Goal: Task Accomplishment & Management: Use online tool/utility

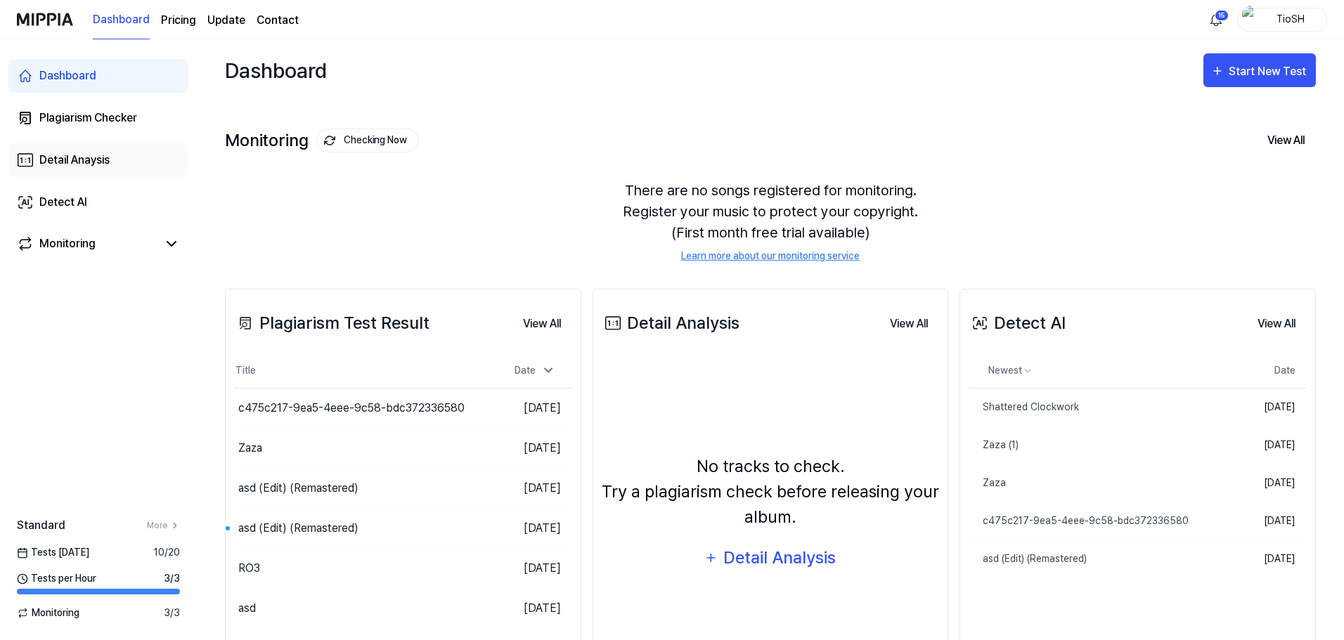
click at [44, 171] on link "Detail Anaysis" at bounding box center [98, 160] width 180 height 34
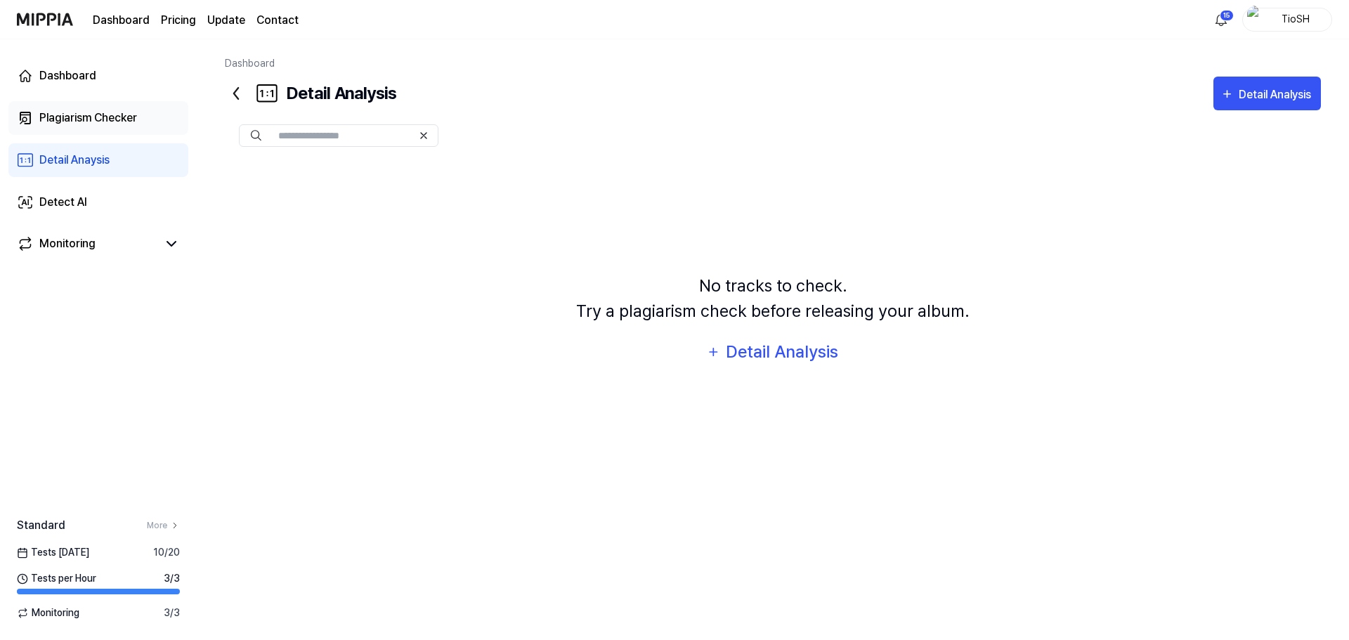
click at [125, 122] on div "Plagiarism Checker" at bounding box center [88, 118] width 98 height 17
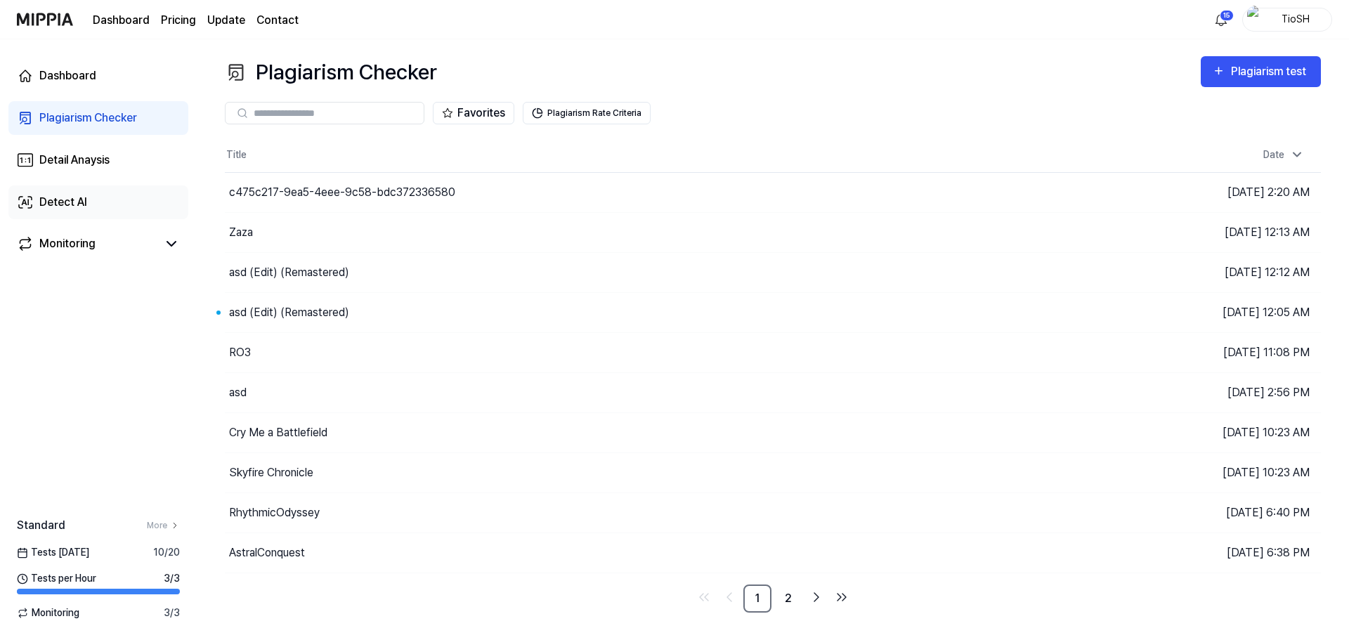
click at [80, 202] on div "Detect AI" at bounding box center [63, 202] width 48 height 17
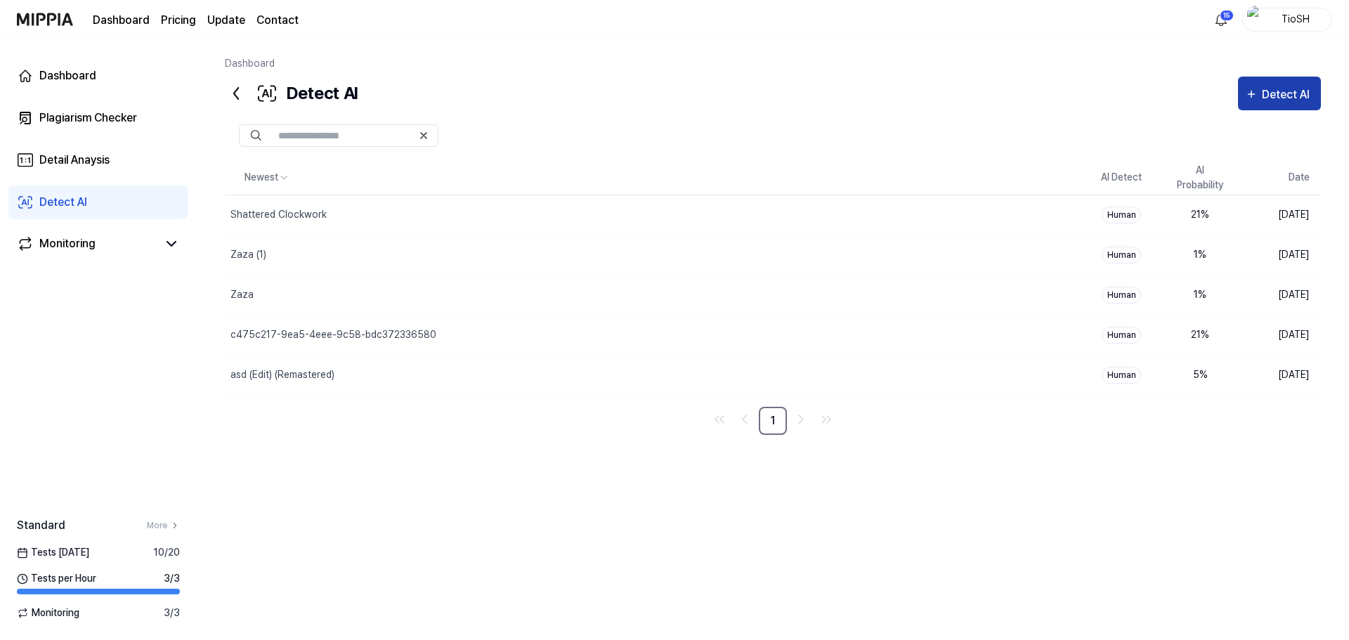
click at [1275, 95] on div "Detect AI" at bounding box center [1288, 95] width 52 height 18
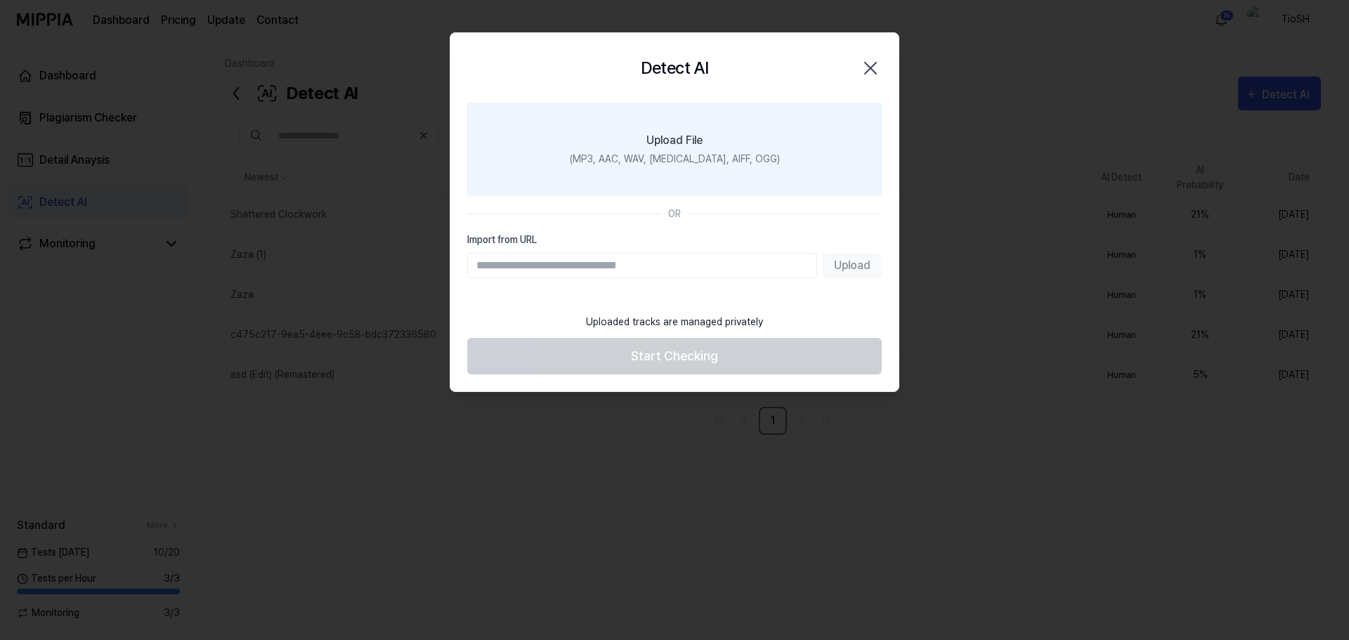
click at [670, 152] on div "(MP3, AAC, WAV, [MEDICAL_DATA], AIFF, OGG)" at bounding box center [675, 159] width 210 height 15
click at [0, 0] on input "Upload File (MP3, AAC, WAV, [MEDICAL_DATA], AIFF, OGG)" at bounding box center [0, 0] width 0 height 0
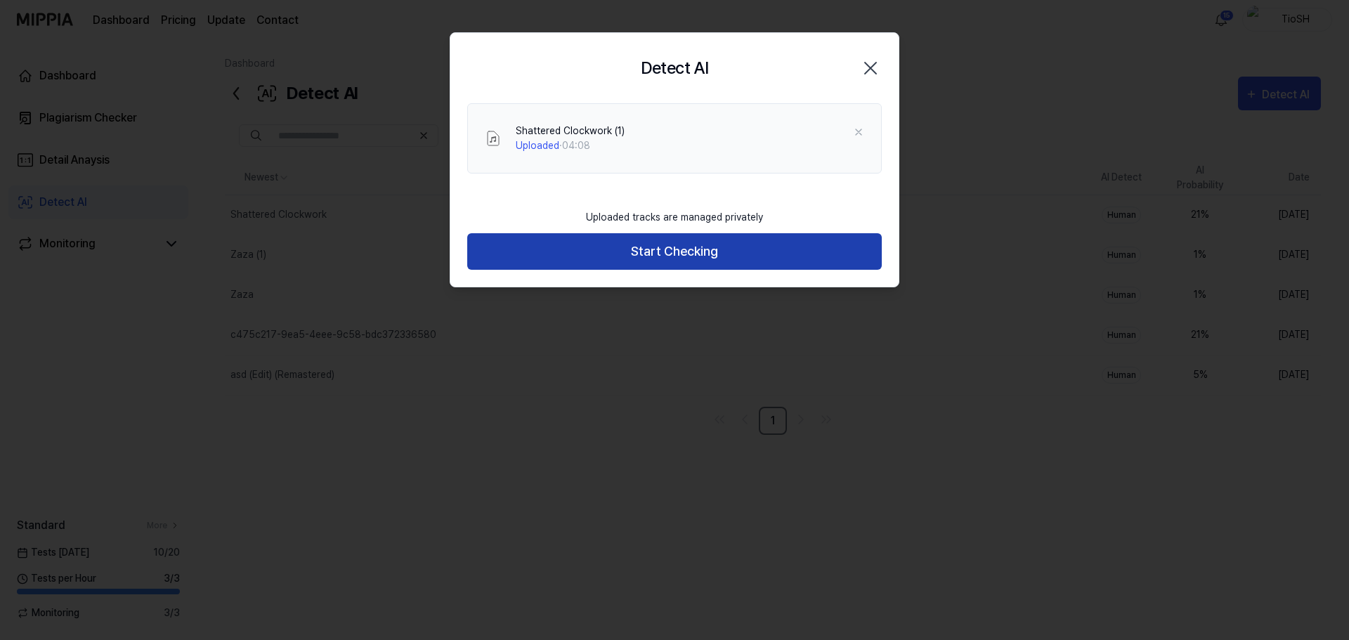
click at [685, 252] on button "Start Checking" at bounding box center [674, 251] width 415 height 37
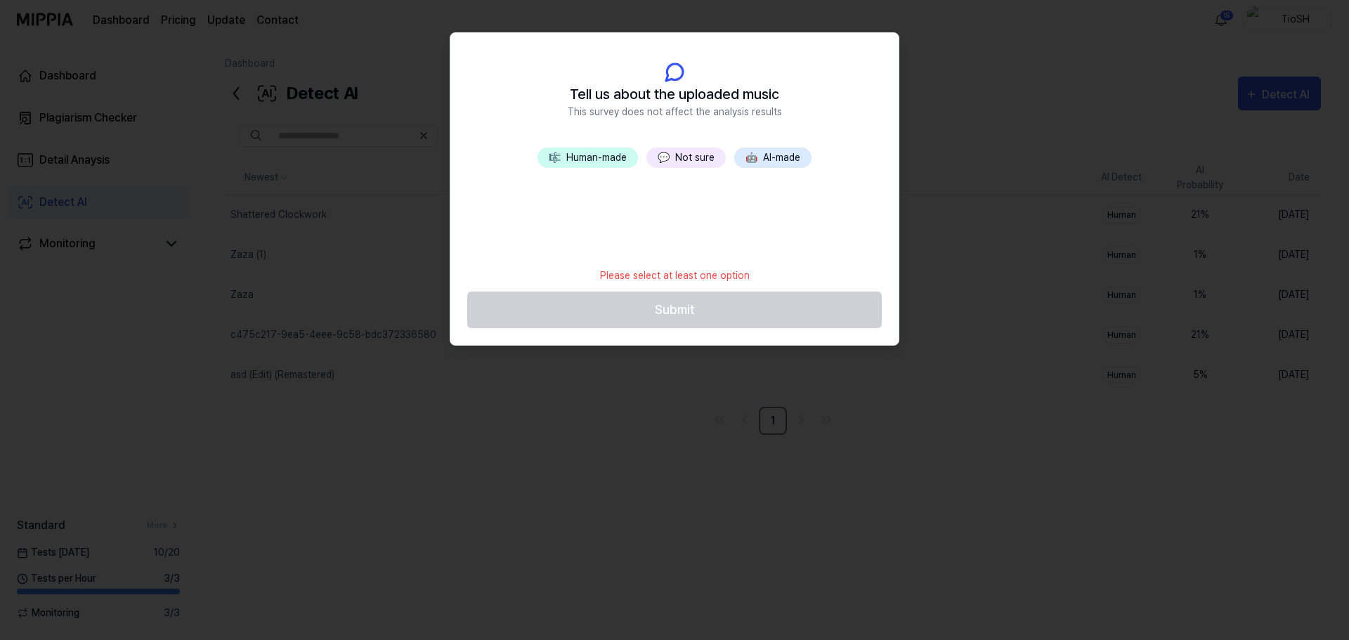
drag, startPoint x: 766, startPoint y: 145, endPoint x: 775, endPoint y: 161, distance: 18.0
click at [768, 145] on header "Tell us about the uploaded music This survey does not affect the analysis resul…" at bounding box center [674, 90] width 448 height 115
click at [775, 161] on button "🤖 AI-made" at bounding box center [772, 158] width 77 height 20
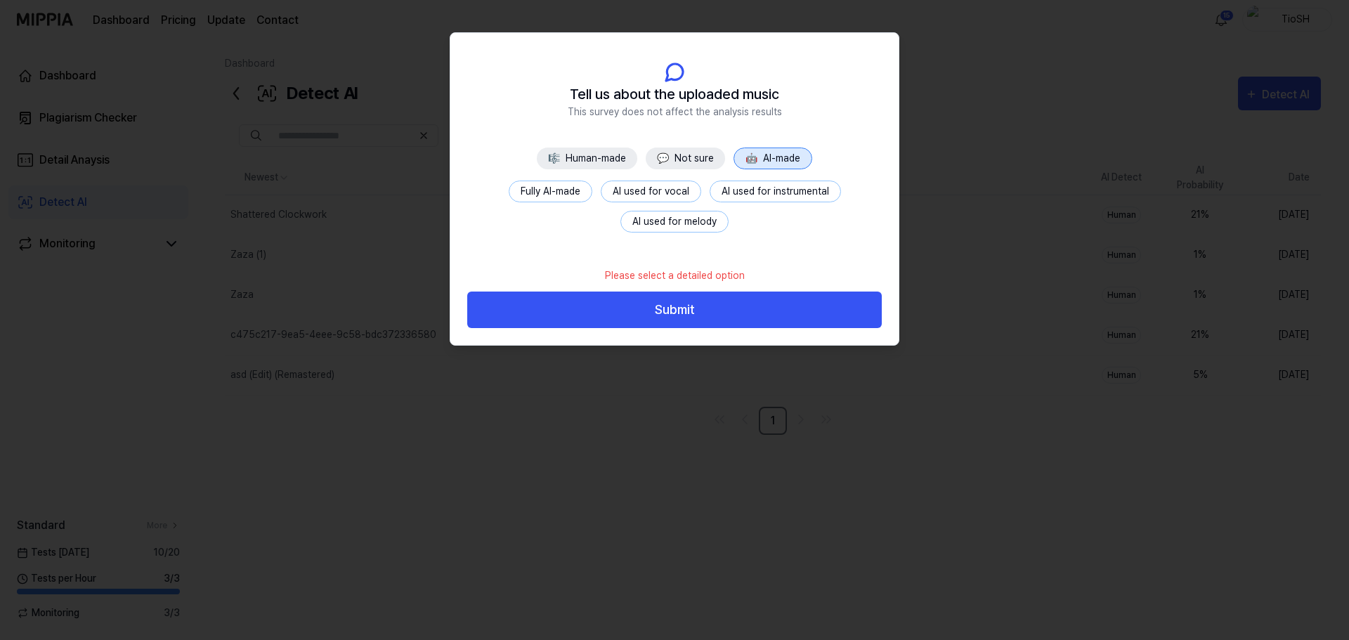
click at [559, 188] on button "Fully AI-made" at bounding box center [551, 192] width 84 height 22
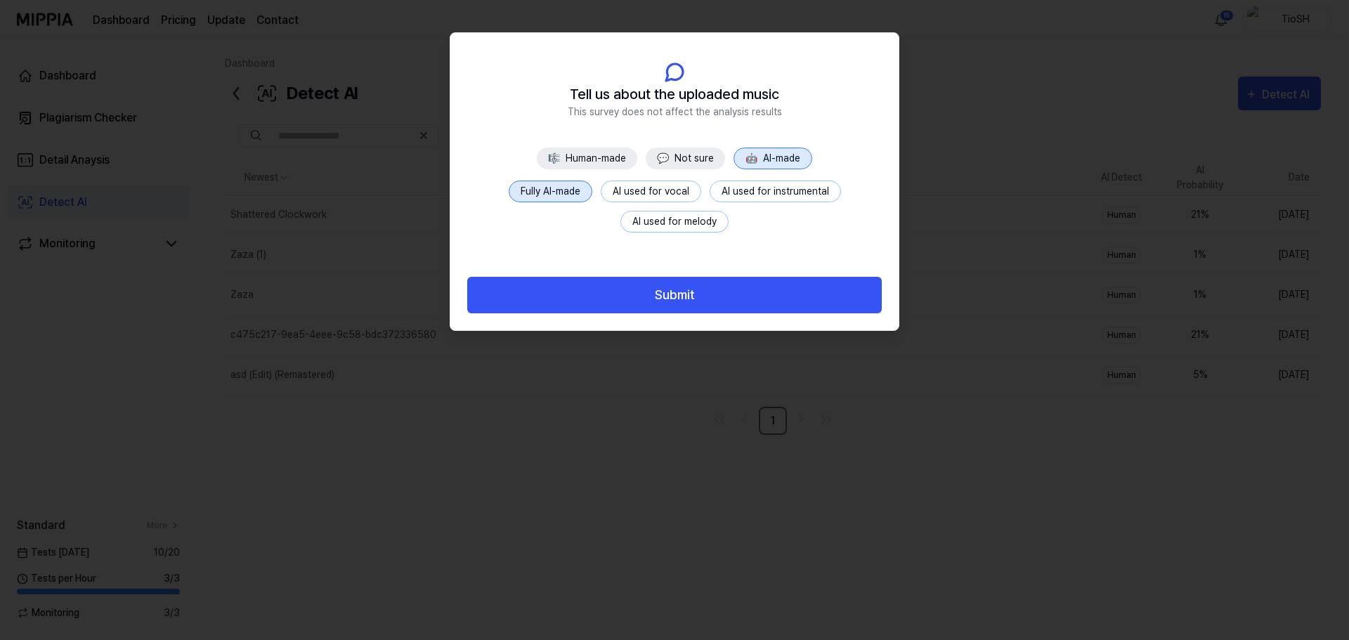
click at [649, 284] on button "Submit" at bounding box center [674, 295] width 415 height 37
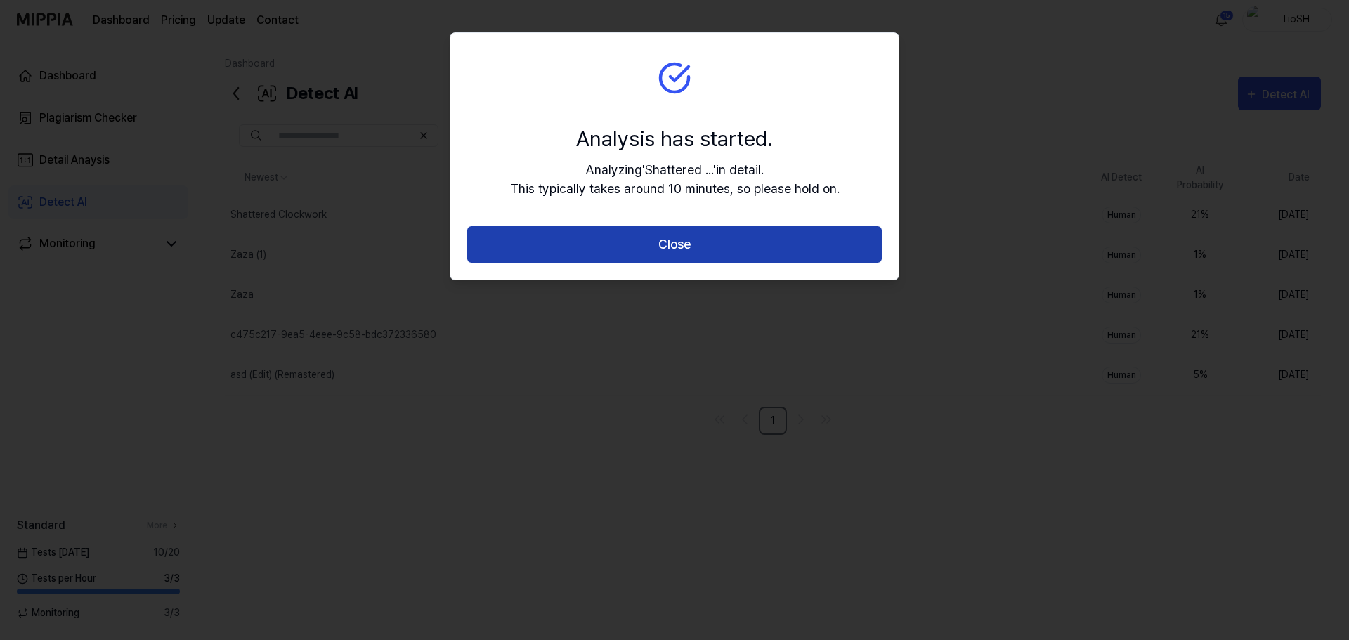
click at [663, 242] on button "Close" at bounding box center [674, 244] width 415 height 37
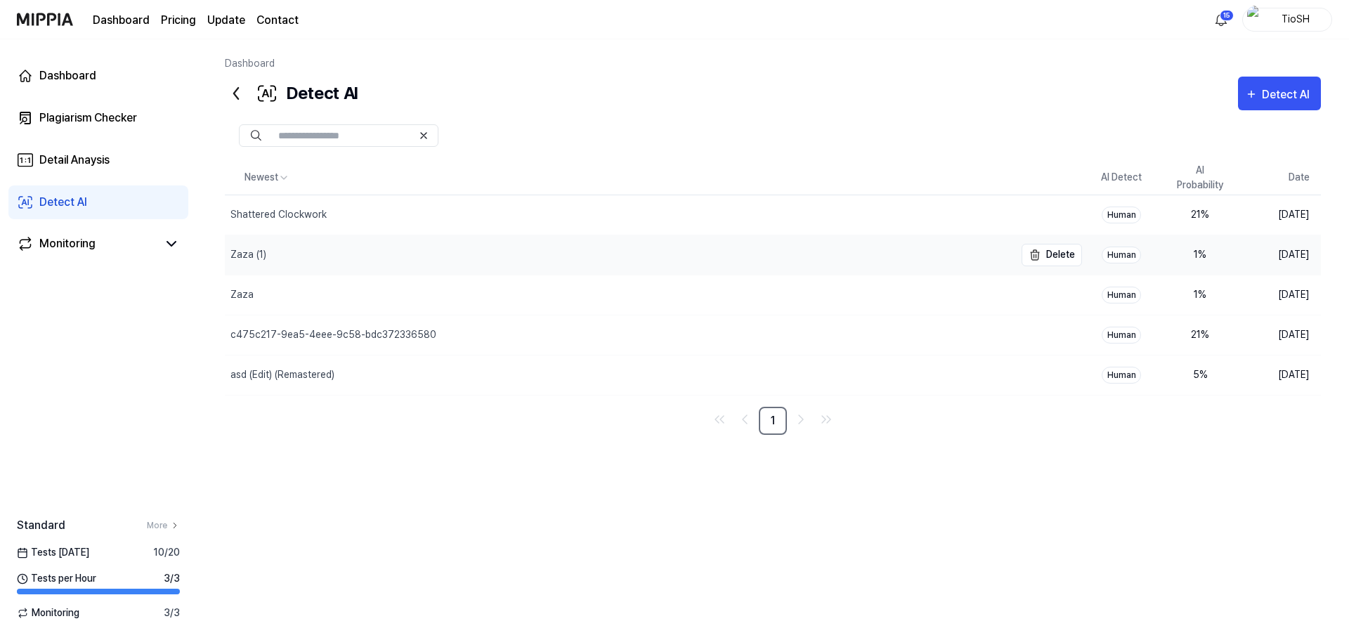
click at [271, 265] on div "Zaza (1)" at bounding box center [620, 254] width 790 height 39
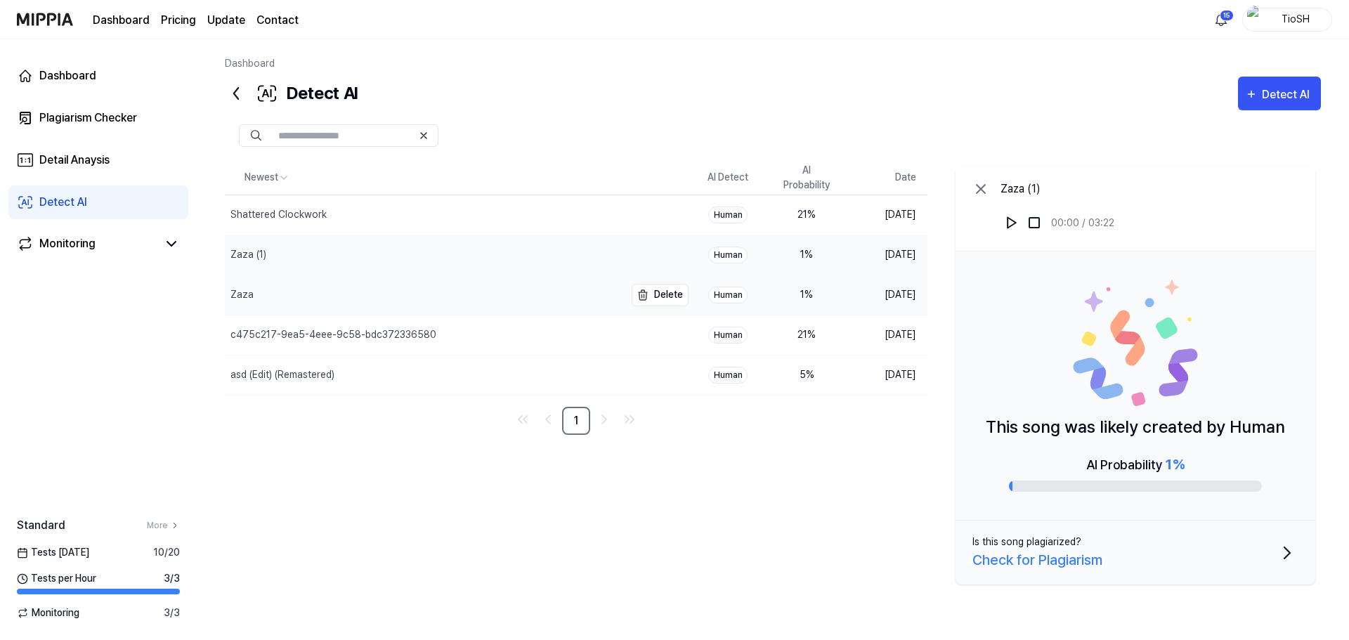
click at [298, 304] on div "Zaza" at bounding box center [425, 294] width 400 height 39
click at [340, 333] on div "c475c217-9ea5-4eee-9c58-bdc372336580" at bounding box center [333, 334] width 206 height 15
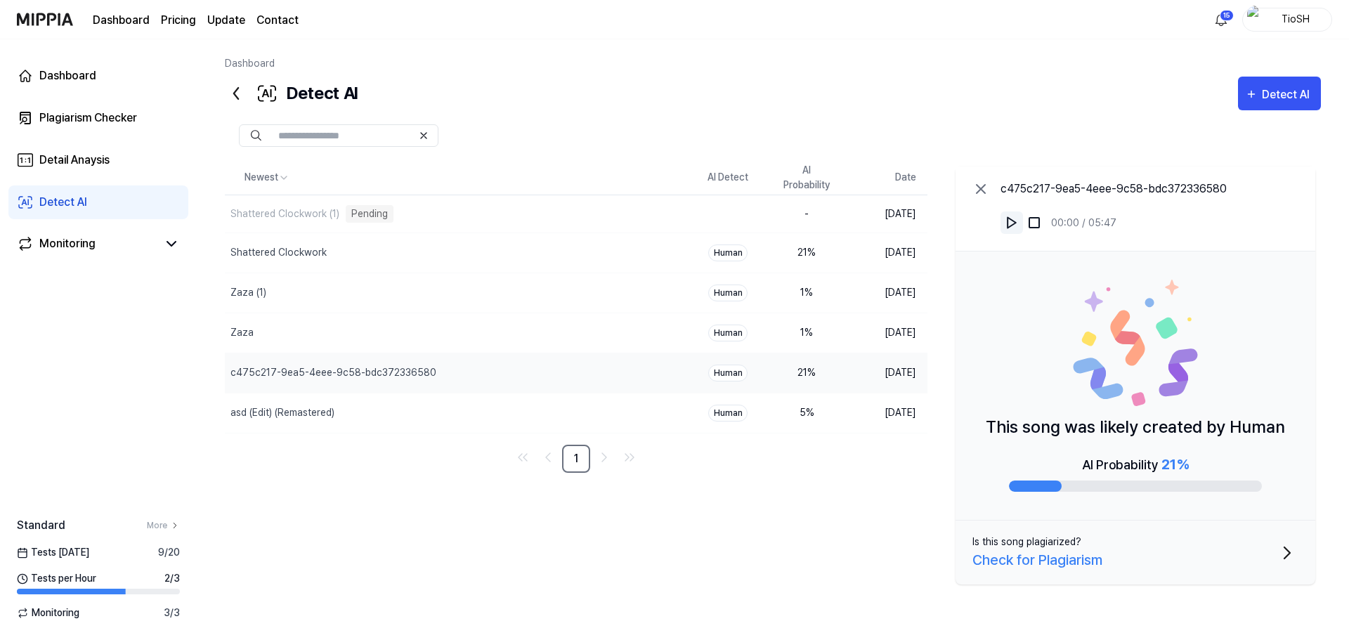
click at [1010, 225] on img at bounding box center [1012, 223] width 14 height 14
click at [1013, 223] on img at bounding box center [1012, 223] width 14 height 14
click at [327, 226] on div "Shattered Clockwork (1)" at bounding box center [425, 214] width 400 height 39
click at [1009, 224] on img at bounding box center [1012, 223] width 14 height 14
click at [1035, 561] on div "Check for Plagiarism" at bounding box center [1038, 560] width 130 height 21
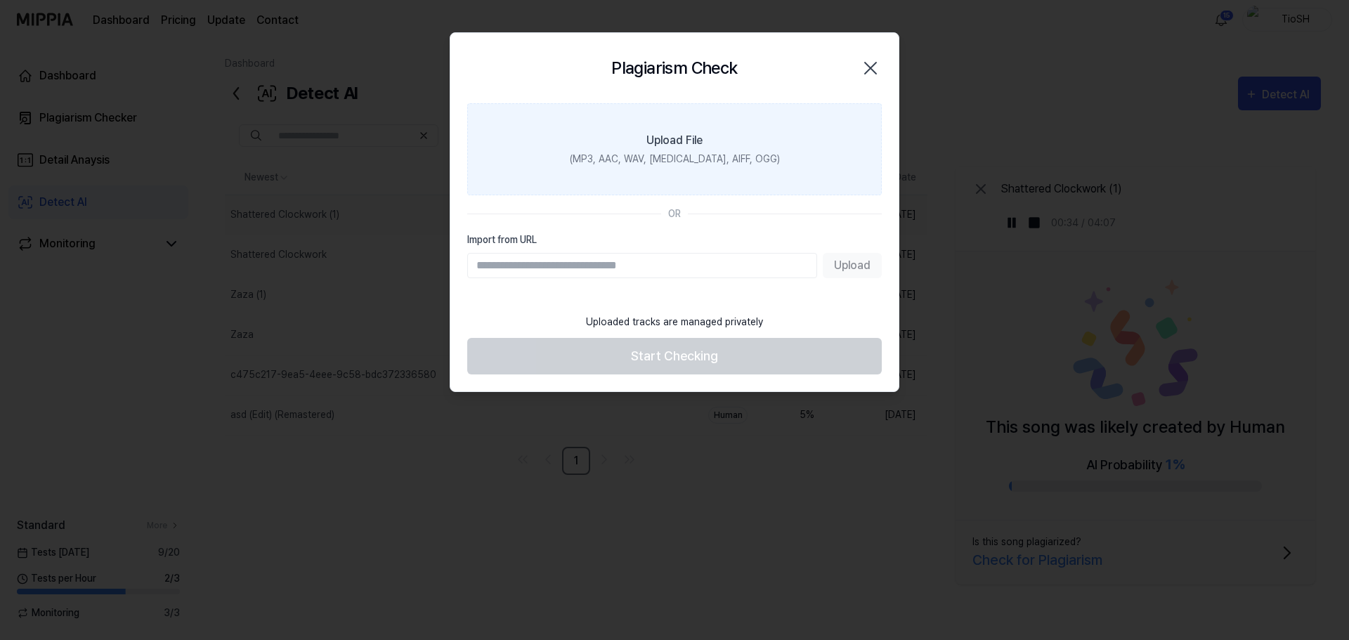
click at [691, 129] on label "Upload File (MP3, AAC, WAV, [MEDICAL_DATA], AIFF, OGG)" at bounding box center [674, 149] width 415 height 92
click at [0, 0] on input "Upload File (MP3, AAC, WAV, [MEDICAL_DATA], AIFF, OGG)" at bounding box center [0, 0] width 0 height 0
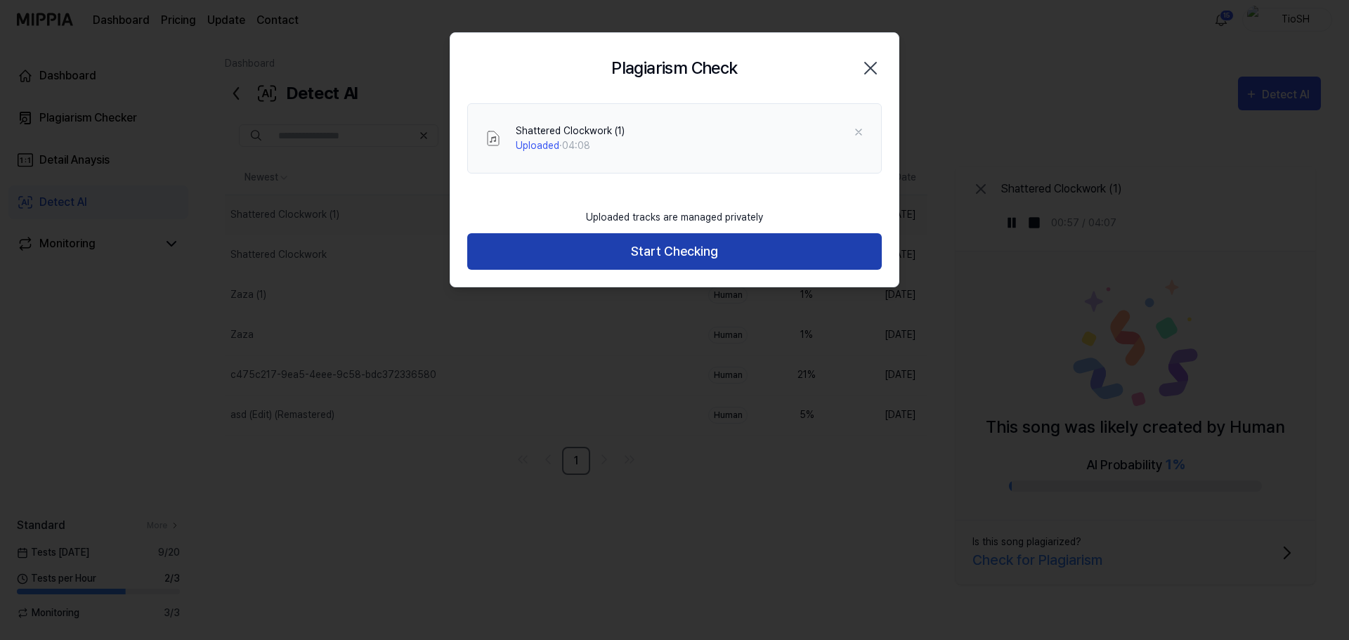
click at [647, 257] on button "Start Checking" at bounding box center [674, 251] width 415 height 37
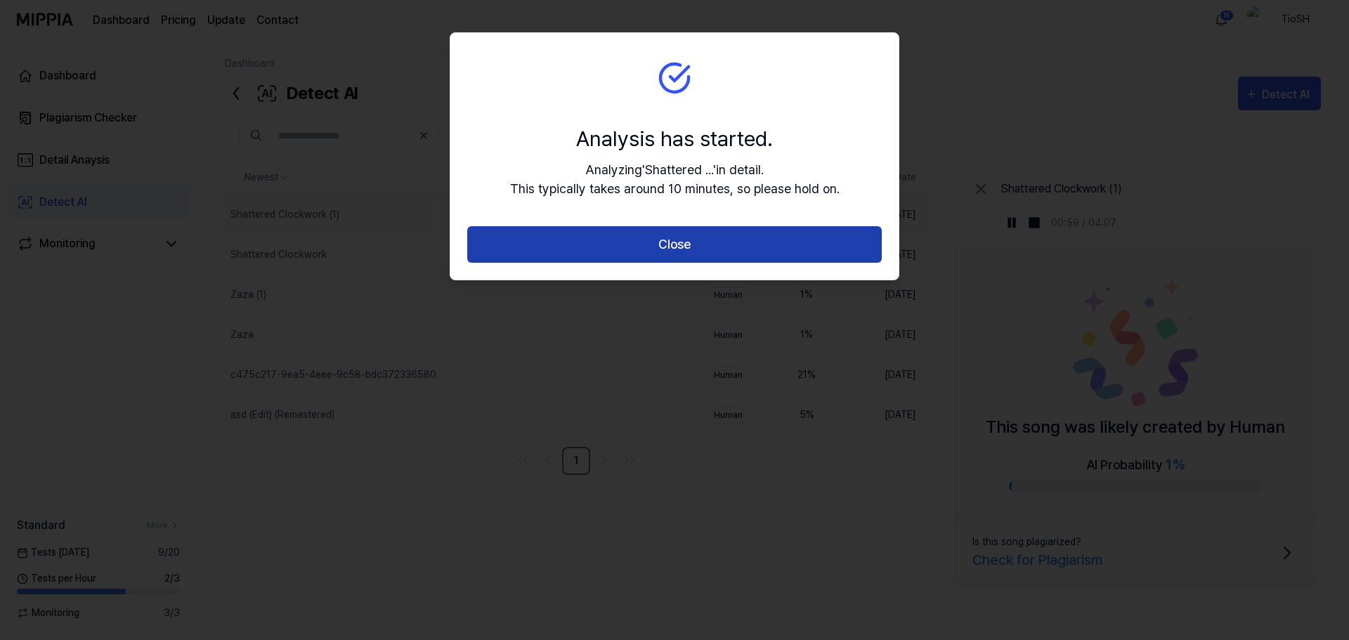
click at [772, 243] on button "Close" at bounding box center [674, 244] width 415 height 37
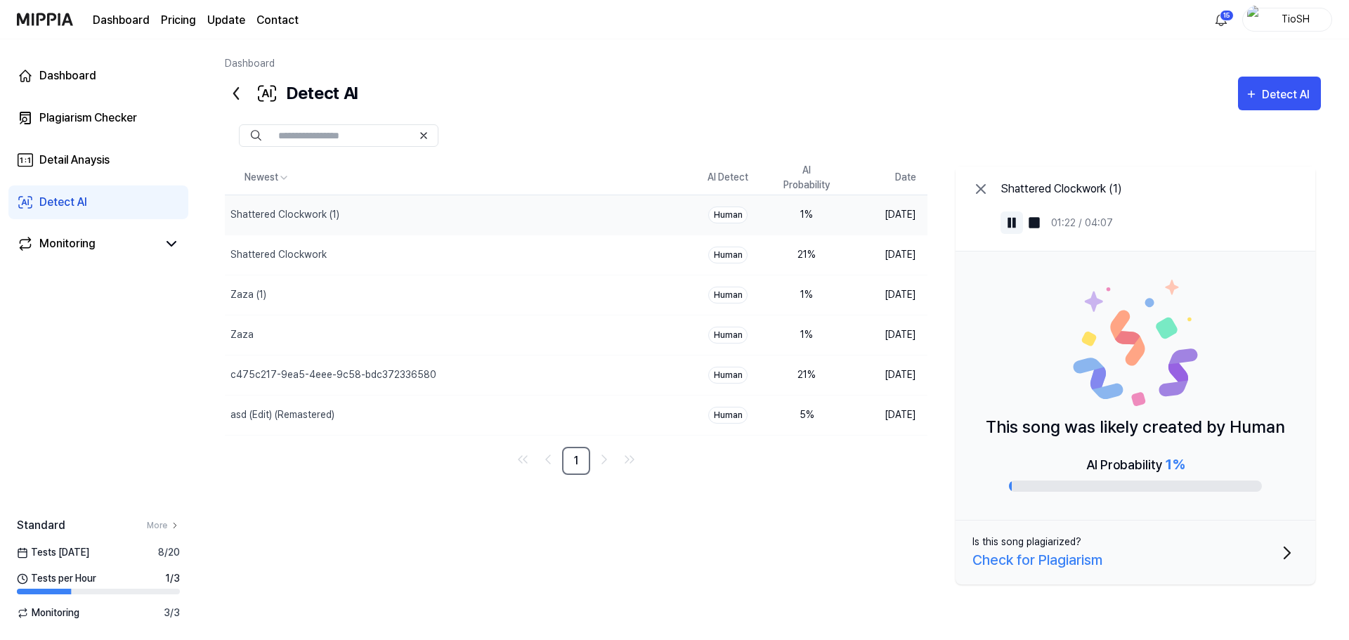
click at [1018, 226] on img at bounding box center [1012, 223] width 14 height 14
click at [51, 83] on div "Dashboard" at bounding box center [67, 75] width 57 height 17
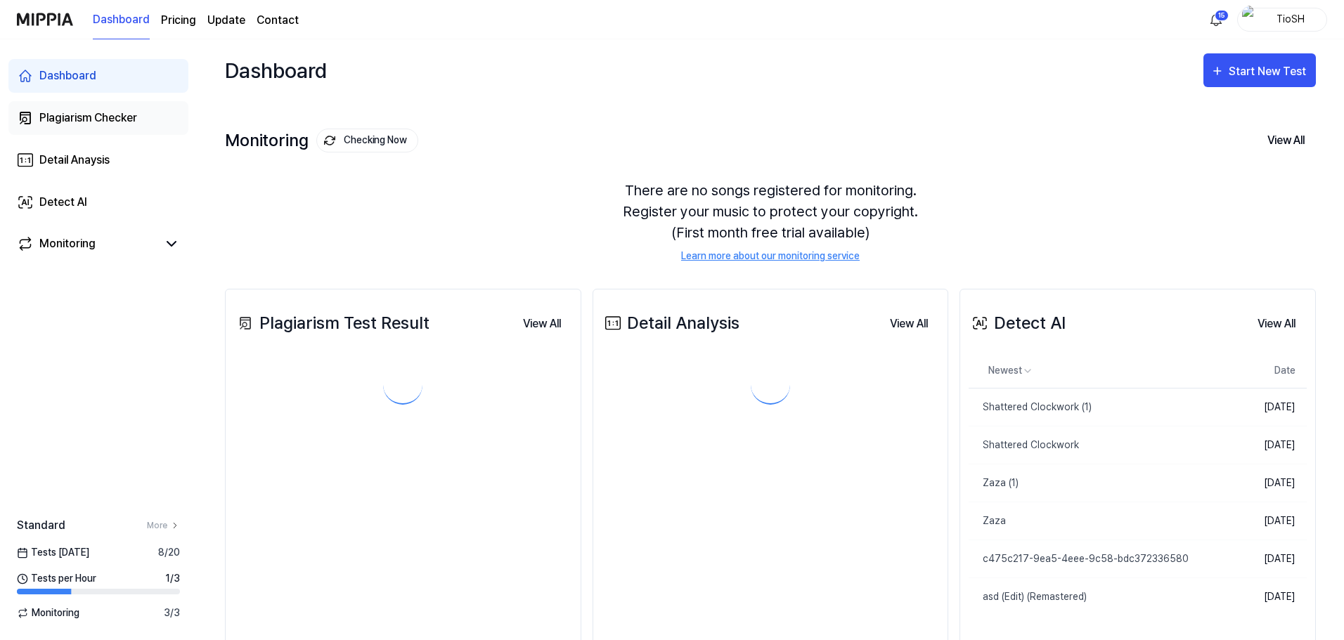
click at [94, 126] on link "Plagiarism Checker" at bounding box center [98, 118] width 180 height 34
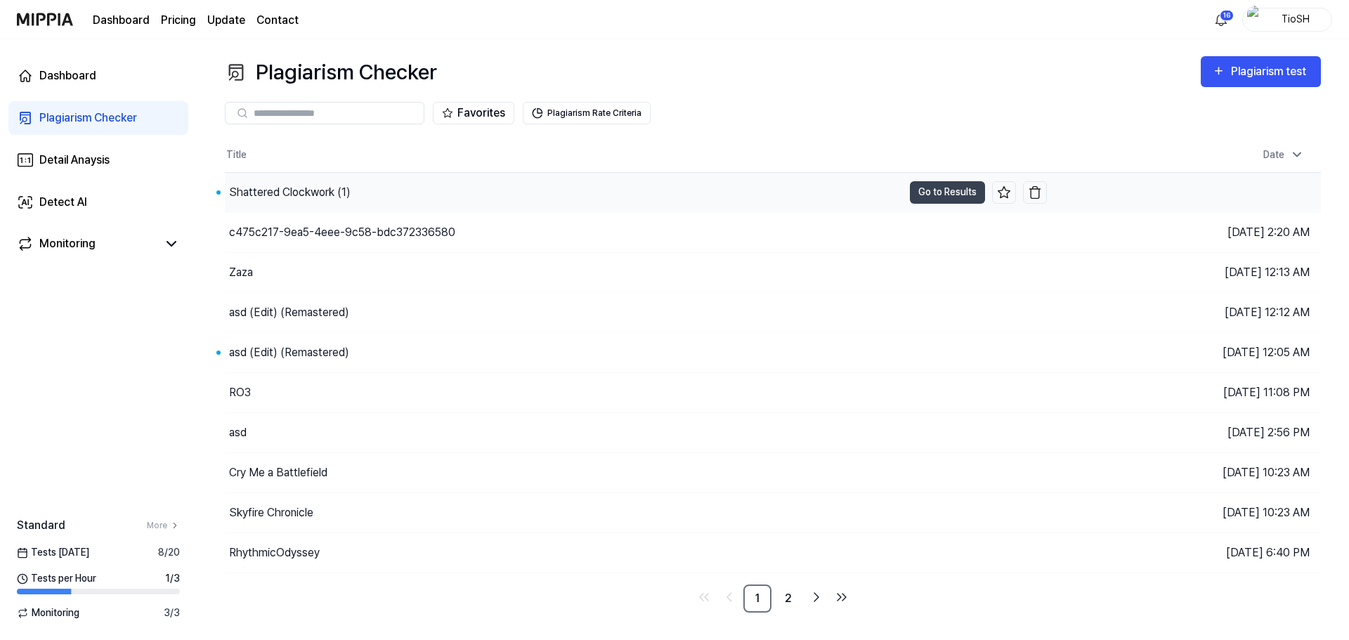
click at [467, 187] on div "Shattered Clockwork (1)" at bounding box center [564, 192] width 678 height 39
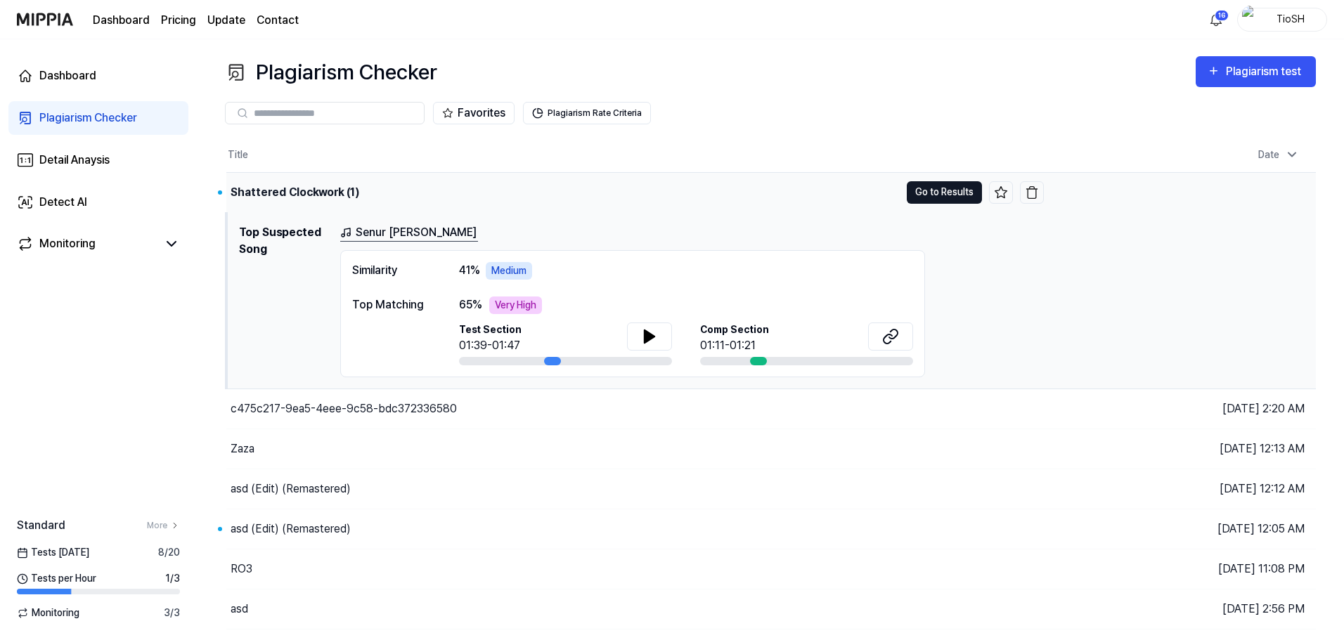
click at [954, 195] on button "Go to Results" at bounding box center [943, 192] width 75 height 22
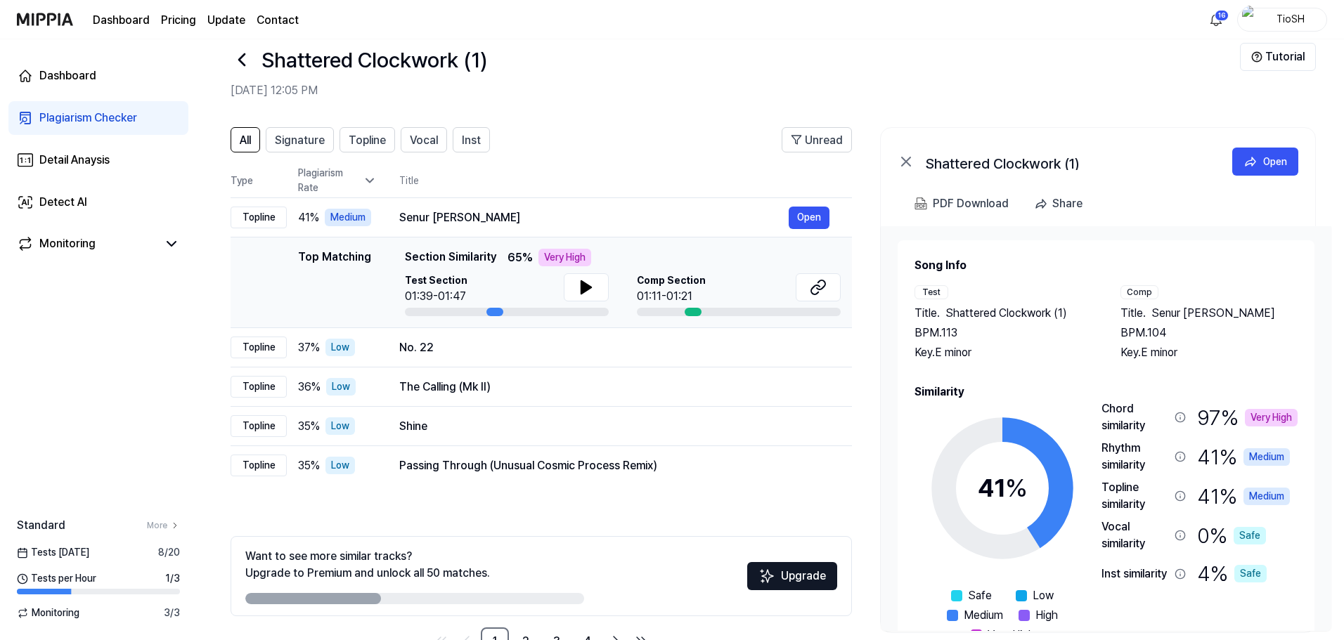
scroll to position [68, 0]
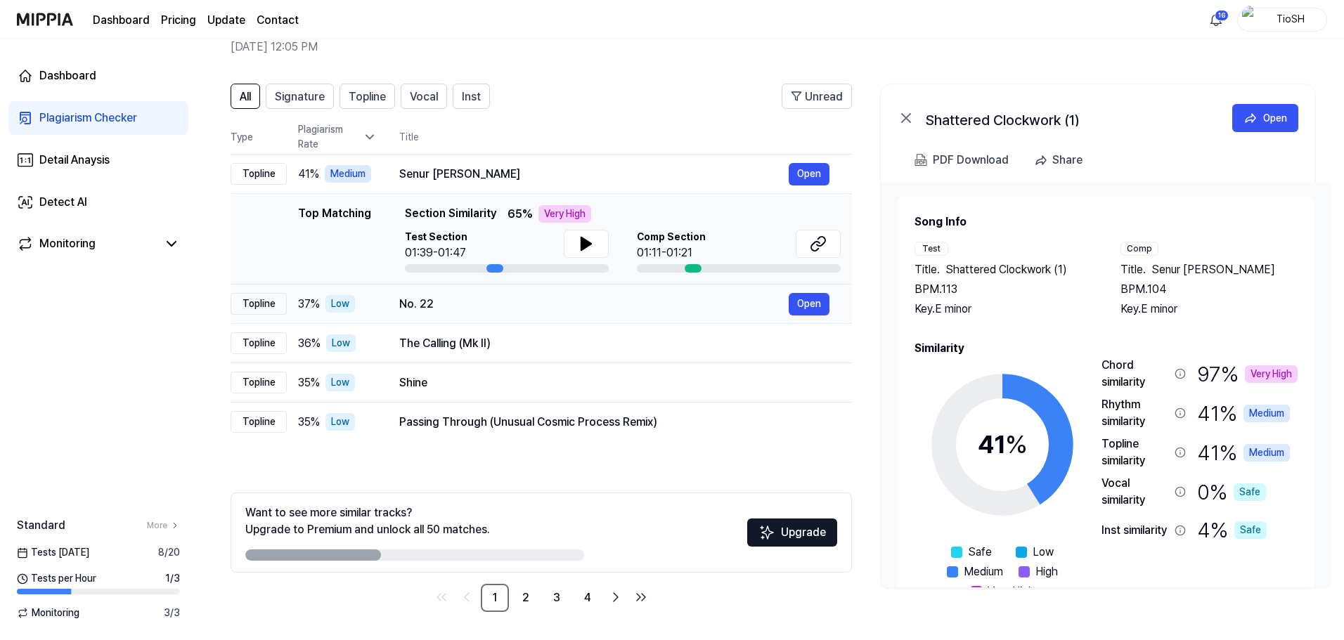
click at [535, 310] on div "No. 22" at bounding box center [593, 304] width 389 height 17
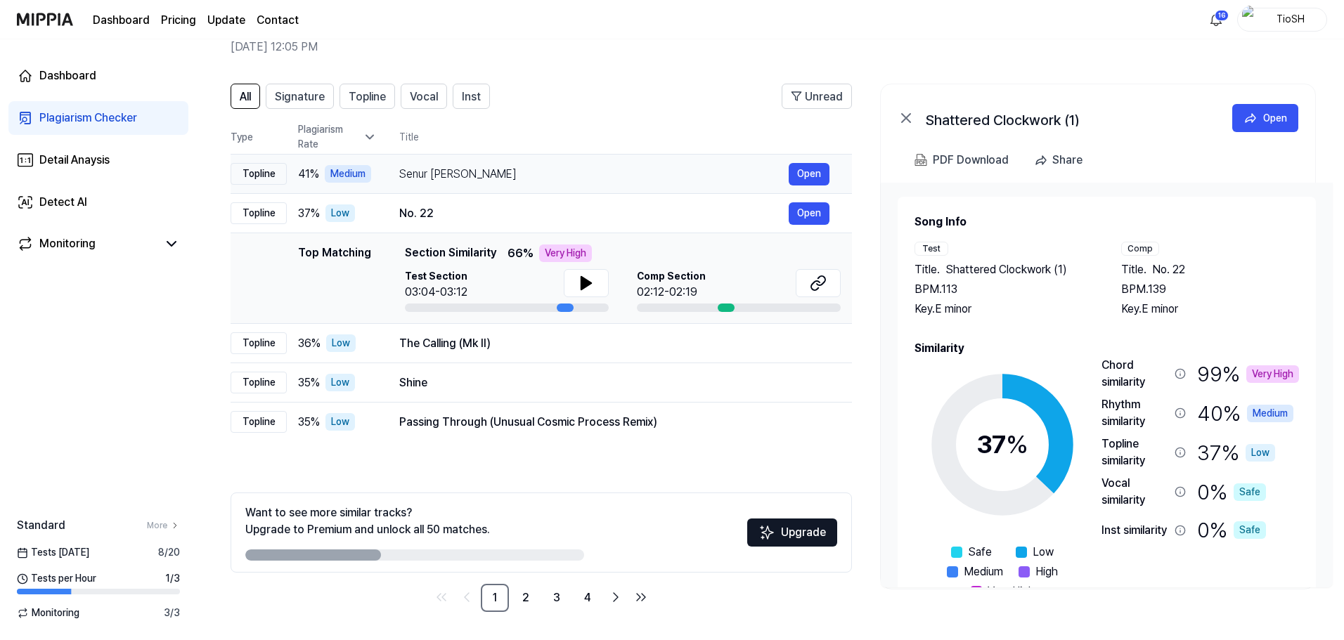
click at [543, 175] on div "Senur [PERSON_NAME]" at bounding box center [593, 174] width 389 height 17
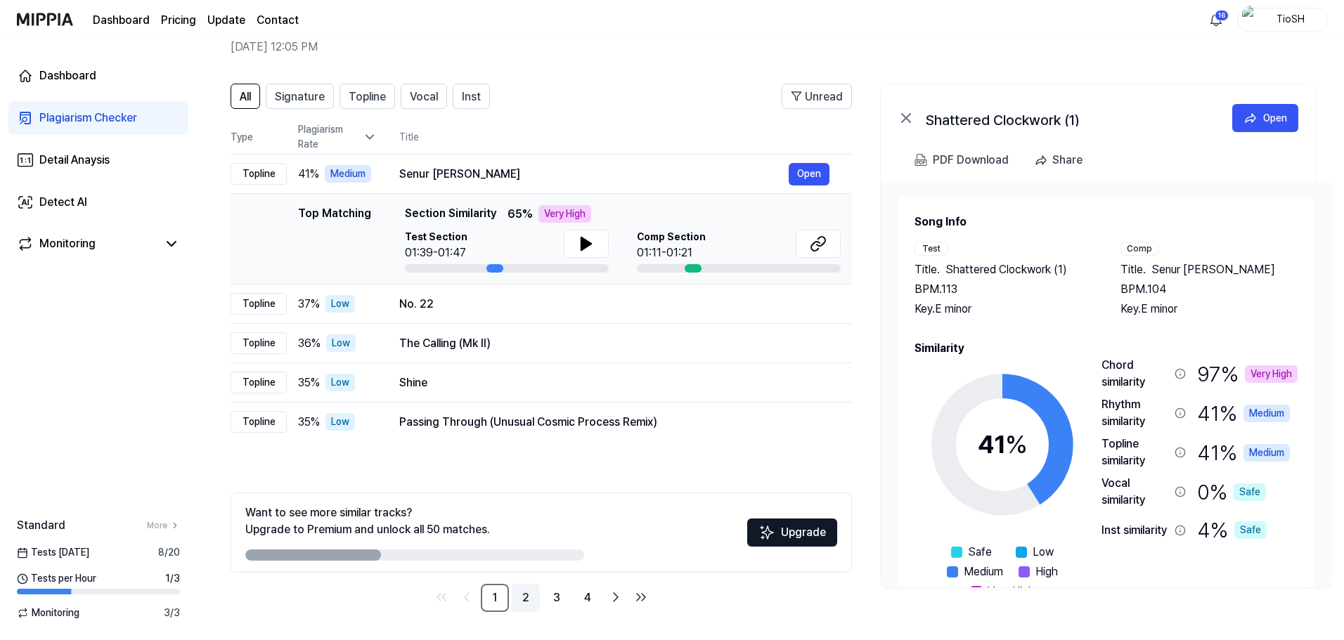
click at [526, 606] on link "2" at bounding box center [526, 598] width 28 height 28
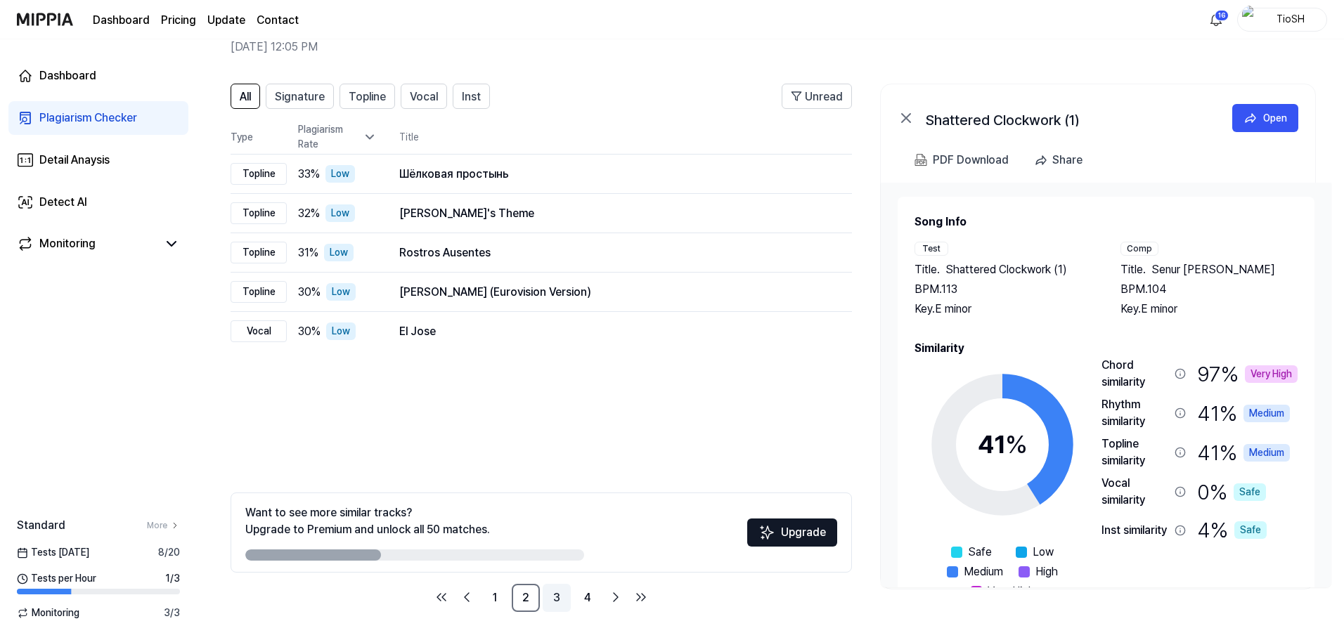
click at [554, 601] on link "3" at bounding box center [556, 598] width 28 height 28
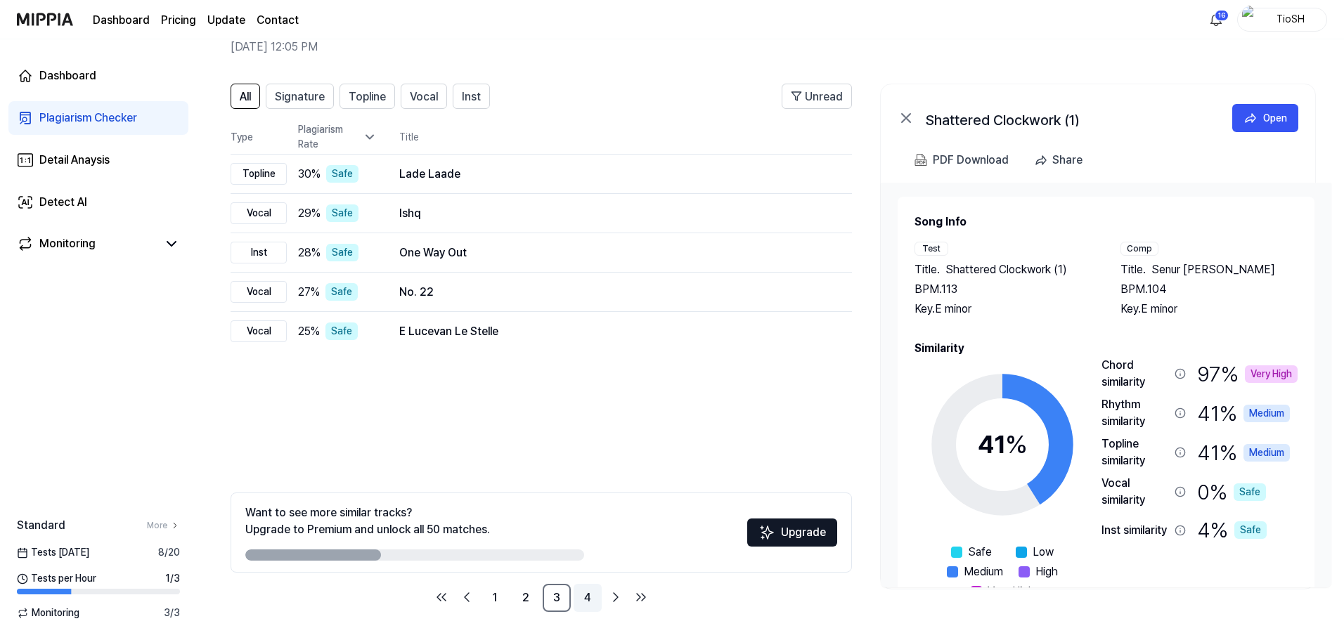
click at [593, 599] on link "4" at bounding box center [587, 598] width 28 height 28
click at [490, 597] on link "1" at bounding box center [495, 598] width 28 height 28
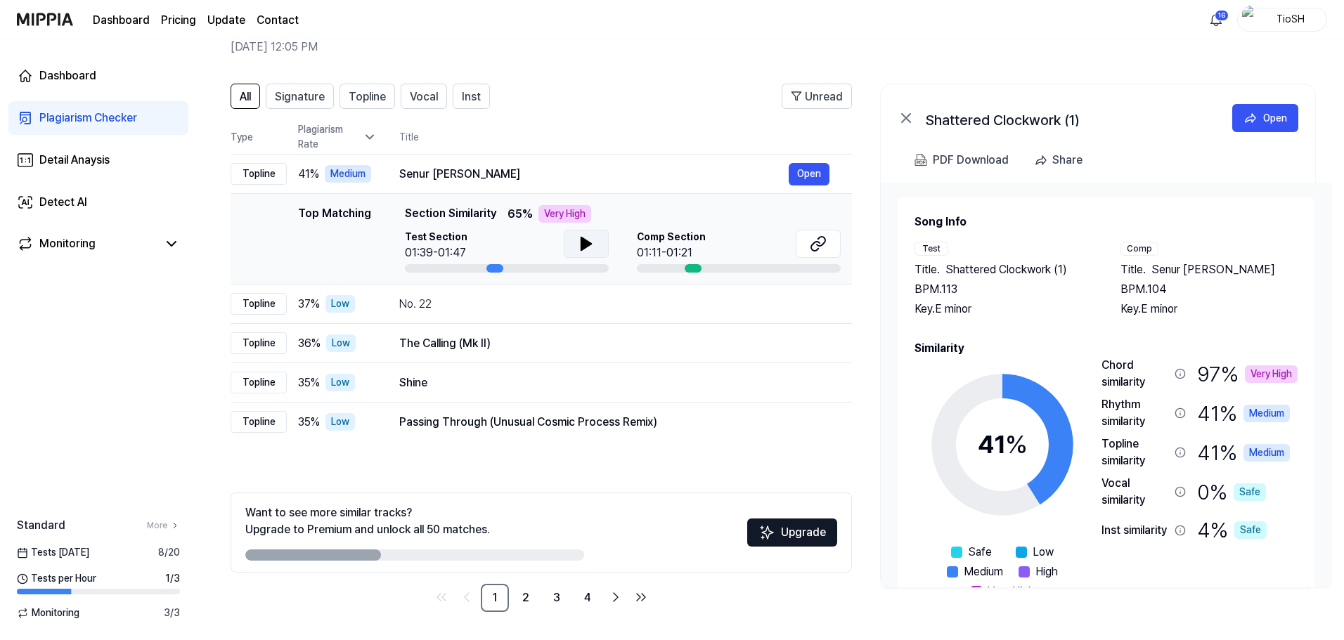
click at [594, 248] on button at bounding box center [586, 244] width 45 height 28
click at [803, 244] on button at bounding box center [817, 244] width 45 height 28
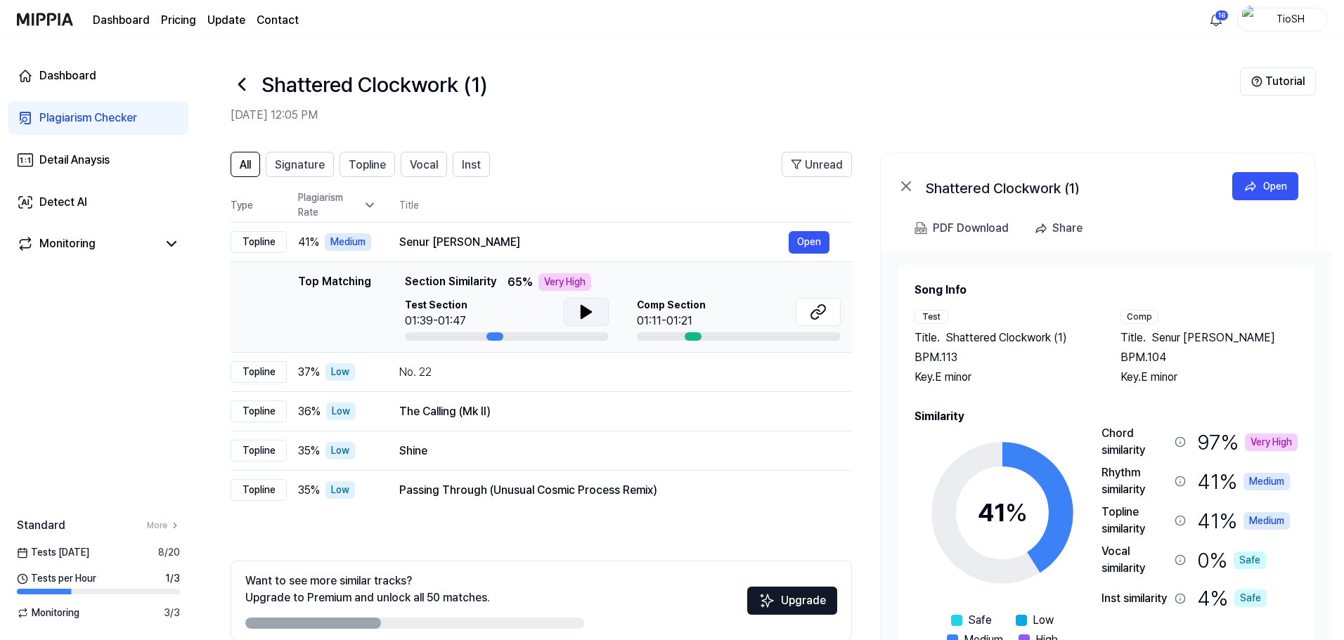
click at [581, 316] on icon at bounding box center [586, 312] width 10 height 13
click at [582, 316] on icon at bounding box center [583, 311] width 3 height 11
click at [810, 309] on icon at bounding box center [818, 312] width 17 height 17
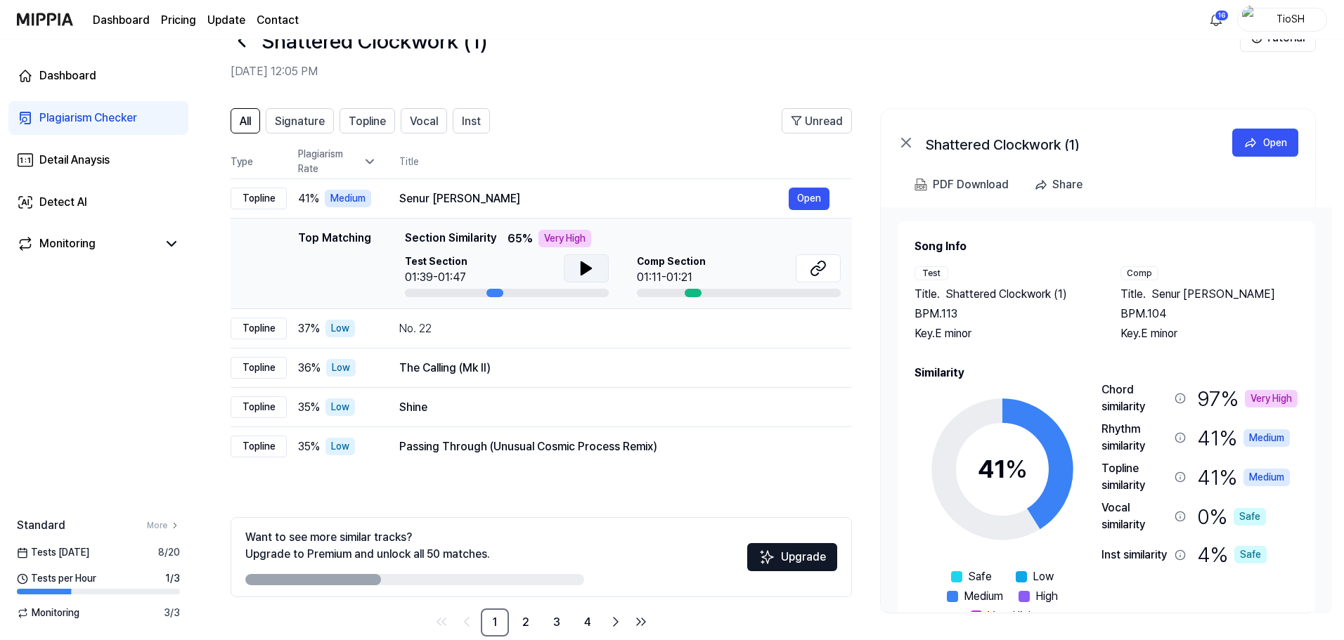
scroll to position [68, 0]
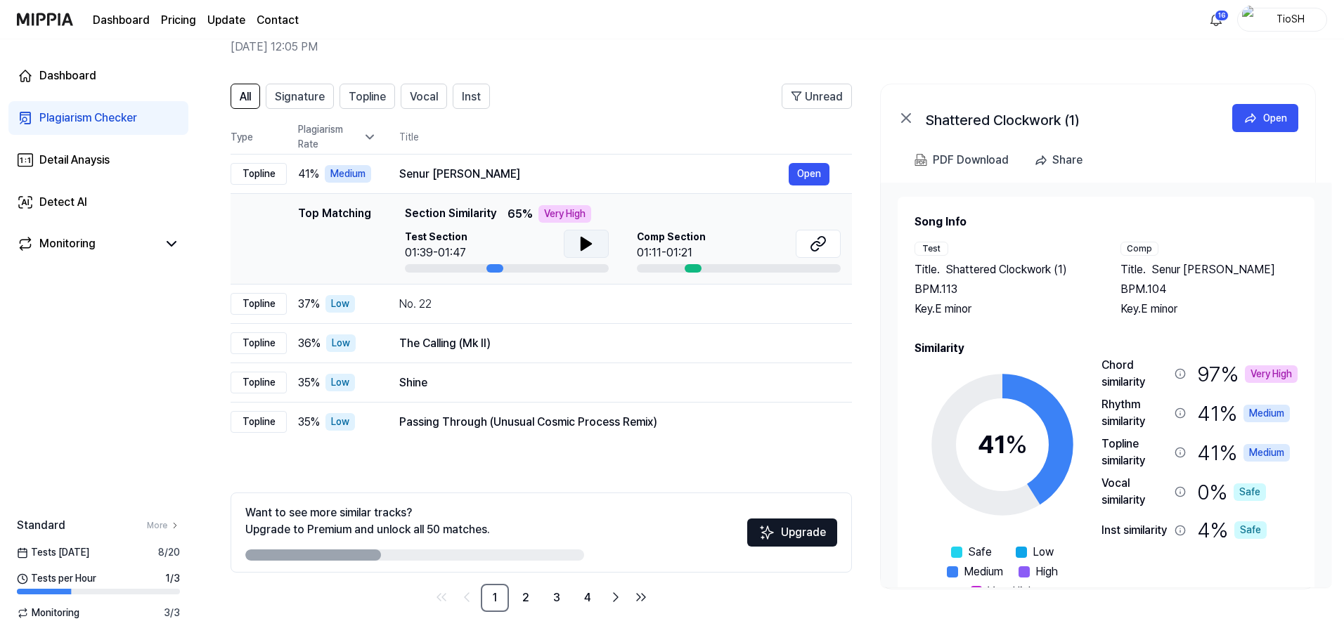
click at [869, 317] on div "All Signature Topline Vocal Inst Unread All Signature Topline Vocal Inst Type P…" at bounding box center [770, 355] width 1147 height 571
click at [469, 307] on div "No. 22" at bounding box center [593, 304] width 389 height 17
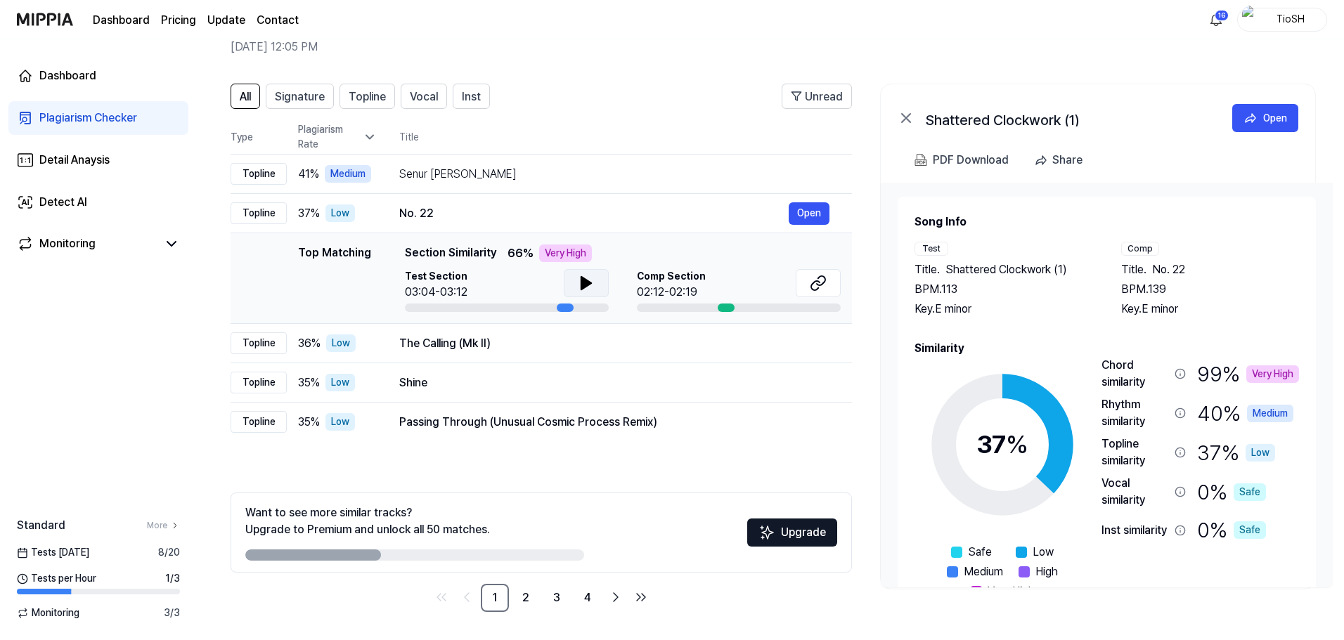
click at [578, 289] on icon at bounding box center [586, 283] width 17 height 17
click at [545, 346] on div "The Calling (Mk II)" at bounding box center [593, 343] width 389 height 17
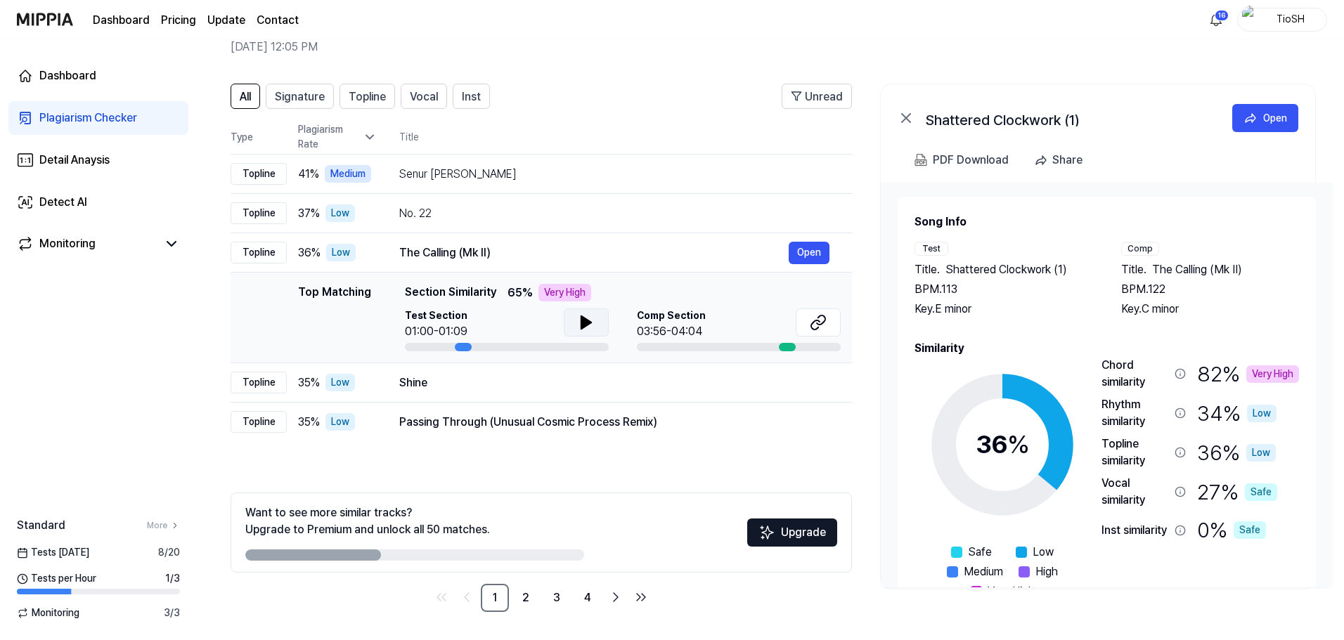
click at [589, 327] on icon at bounding box center [586, 322] width 17 height 17
click at [586, 238] on td "The Calling ([PERSON_NAME]) Open" at bounding box center [614, 252] width 475 height 39
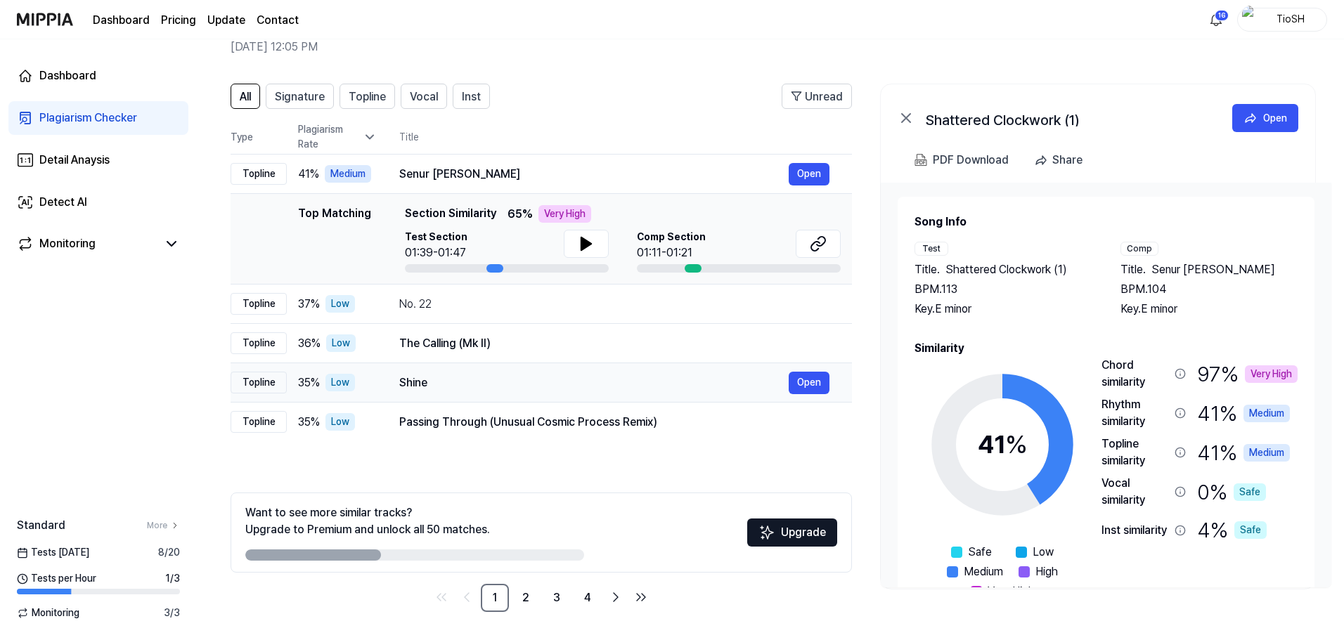
click at [590, 370] on td "Shine Open" at bounding box center [614, 382] width 475 height 39
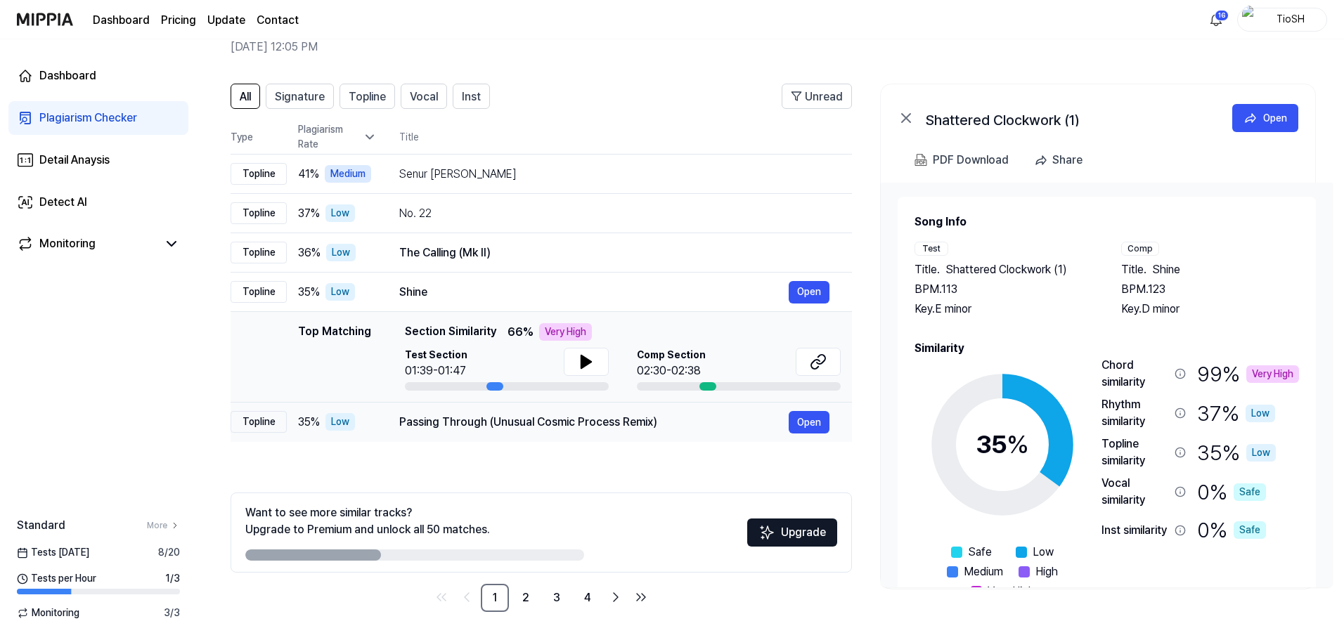
click at [572, 426] on div "Passing Through (Unusual Cosmic Process Remix)" at bounding box center [593, 422] width 389 height 17
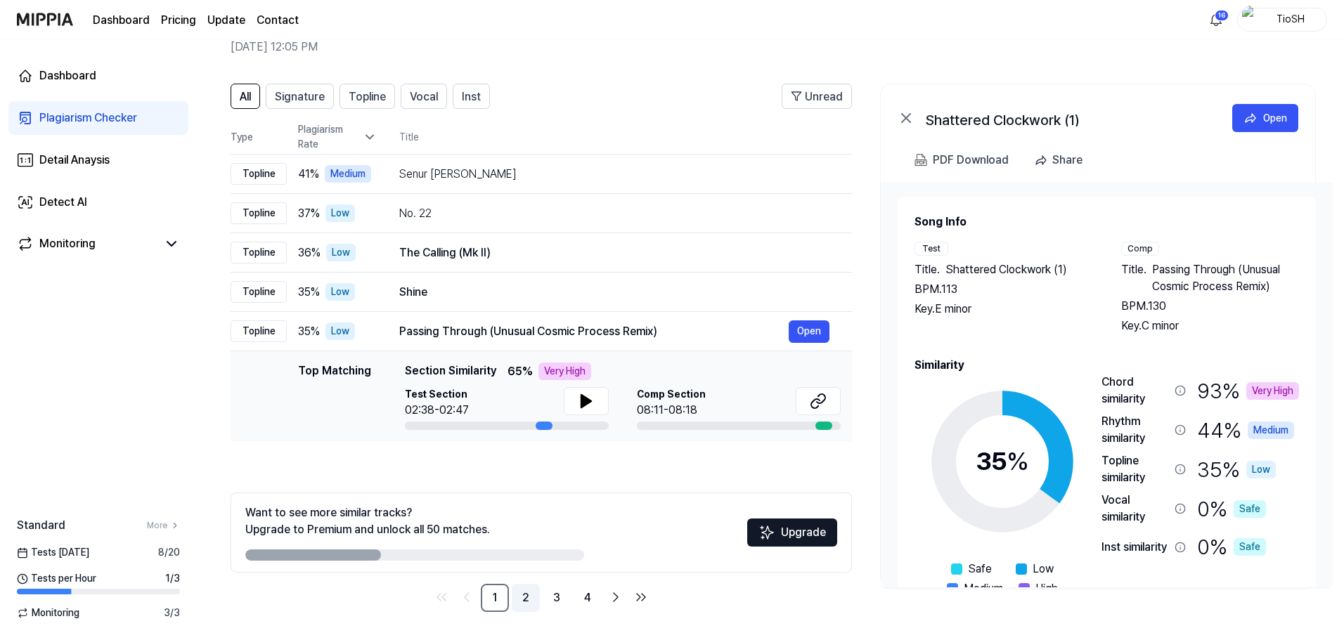
click at [523, 603] on link "2" at bounding box center [526, 598] width 28 height 28
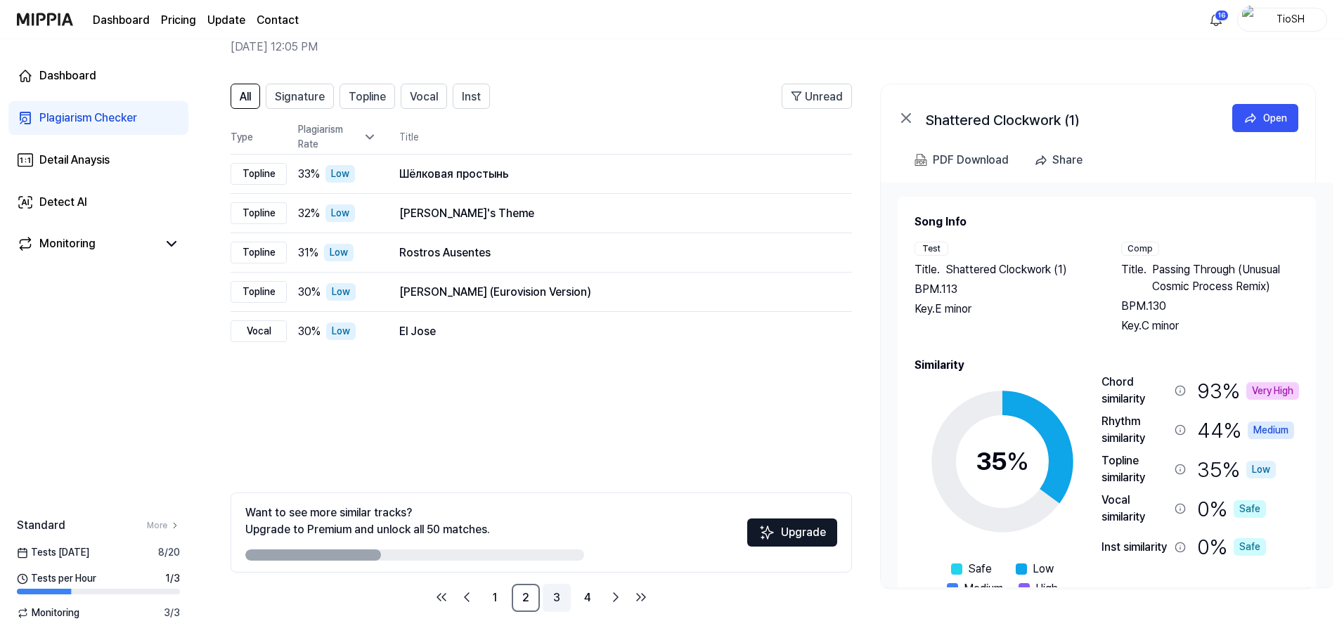
click at [553, 598] on link "3" at bounding box center [556, 598] width 28 height 28
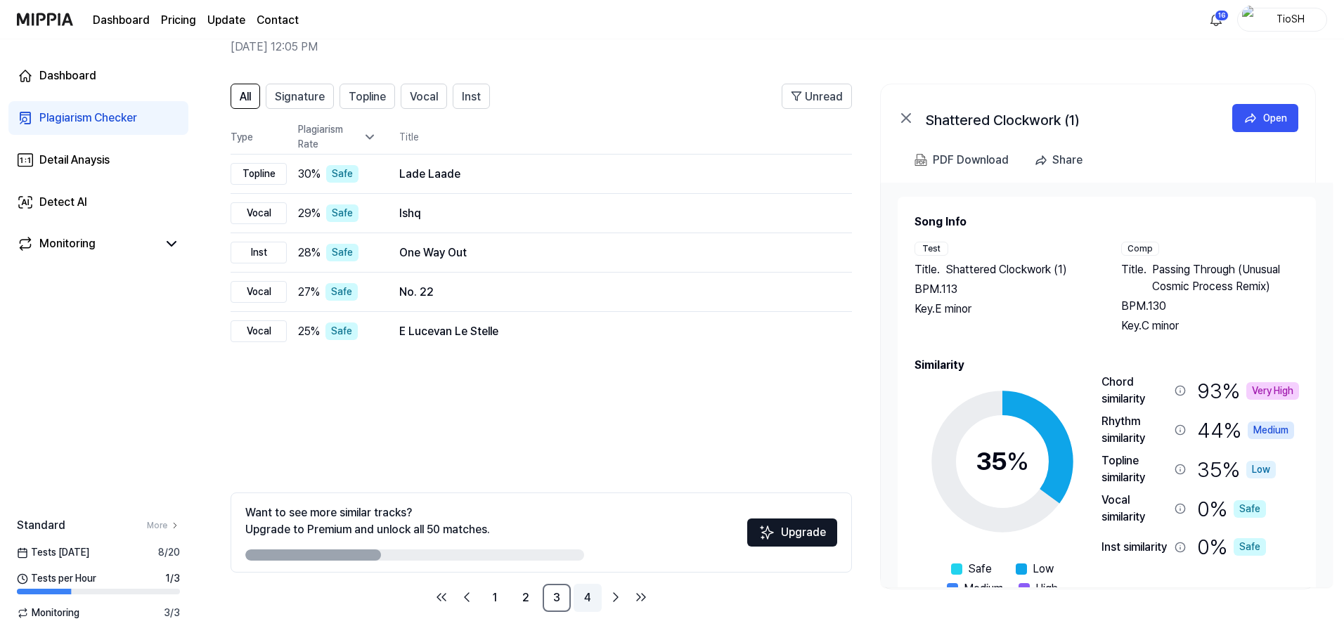
click at [599, 601] on link "4" at bounding box center [587, 598] width 28 height 28
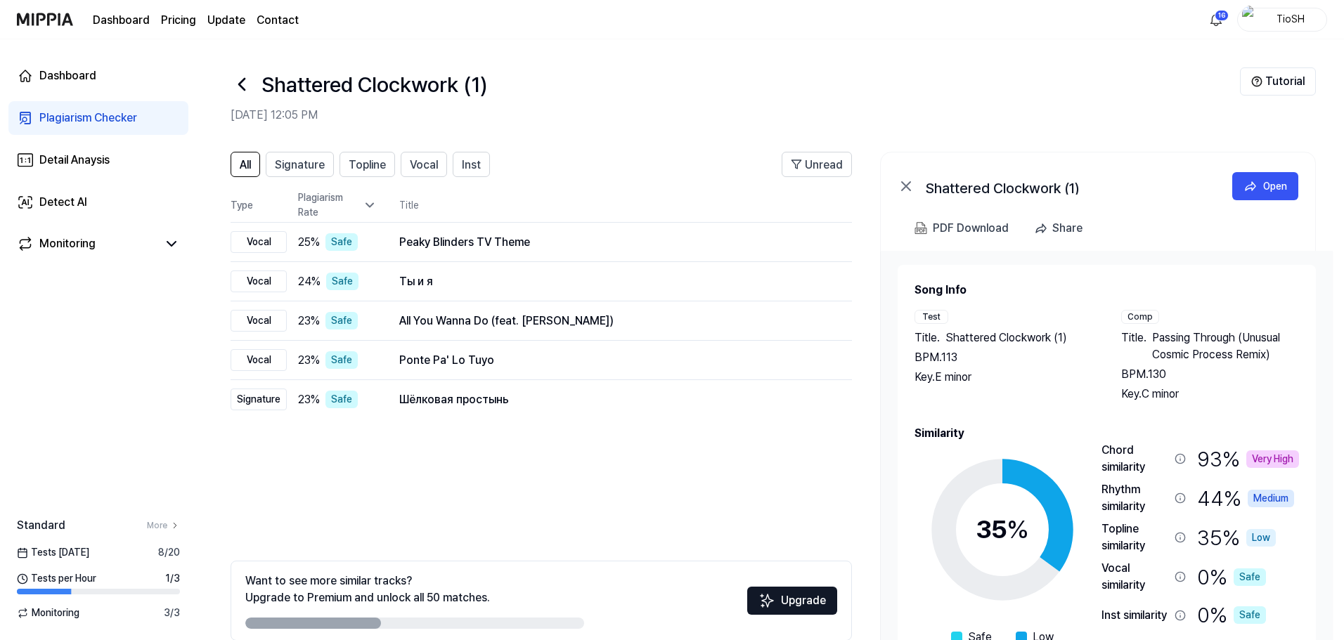
click at [235, 90] on icon at bounding box center [241, 84] width 22 height 22
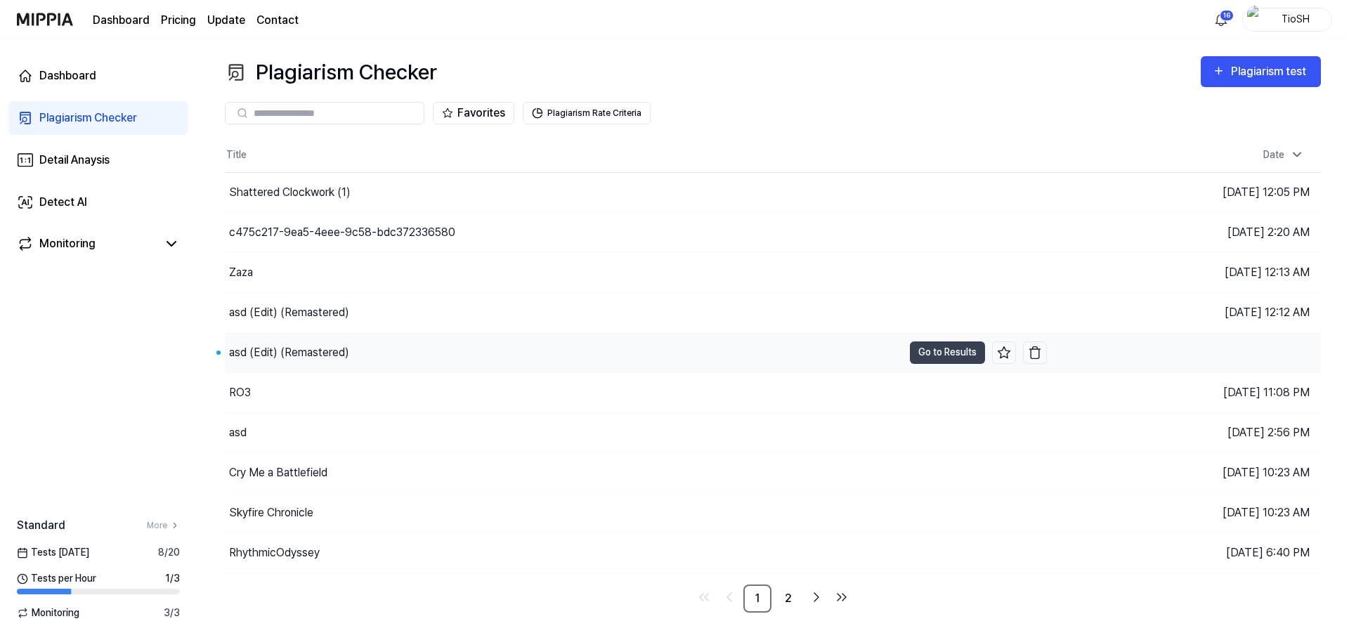
click at [365, 349] on div "asd (Edit) (Remastered)" at bounding box center [564, 352] width 678 height 39
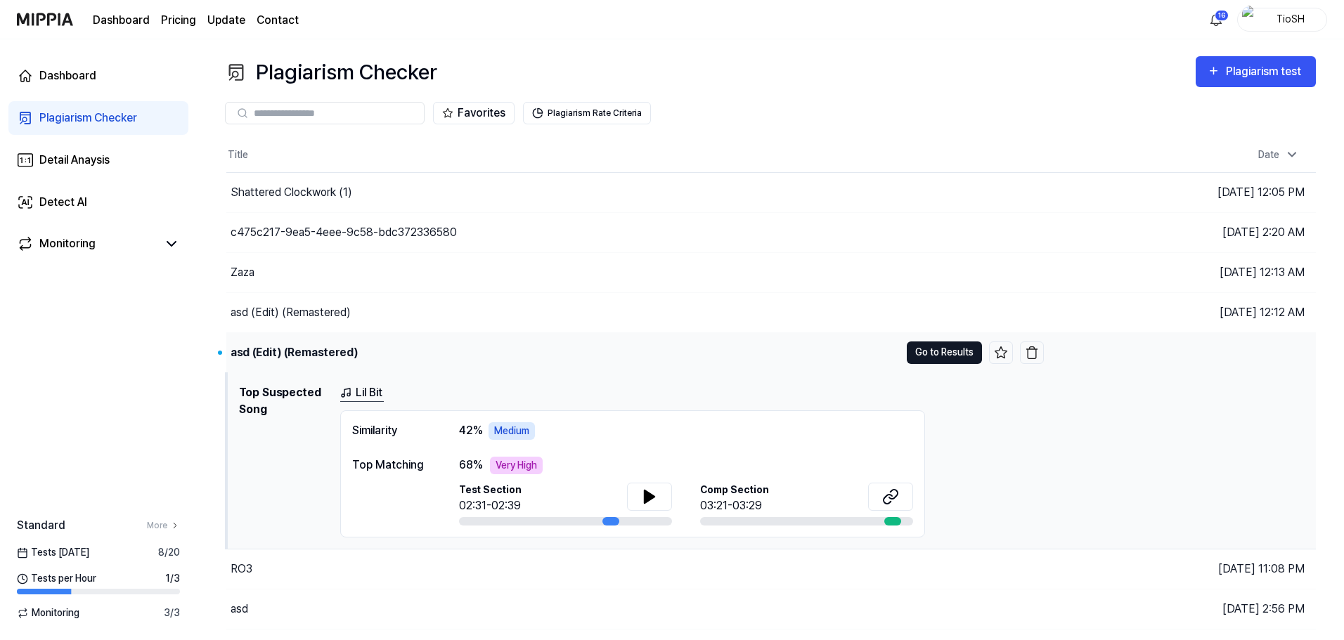
click at [947, 356] on button "Go to Results" at bounding box center [943, 353] width 75 height 22
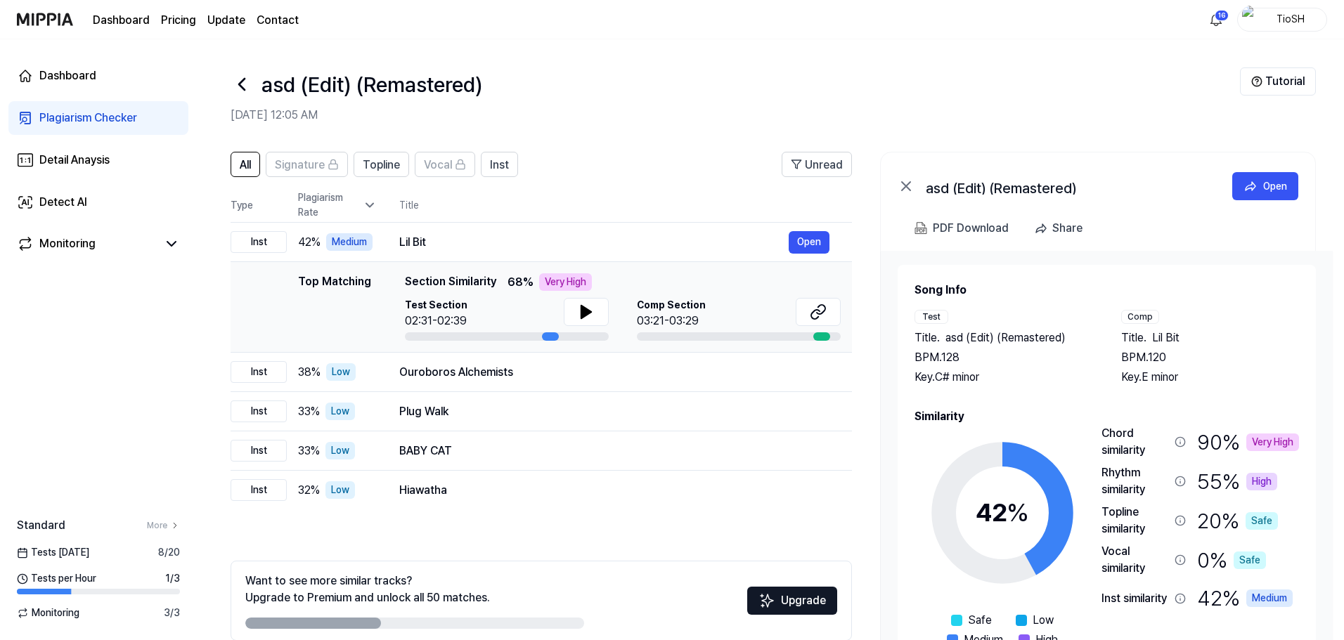
click at [242, 93] on icon at bounding box center [241, 84] width 22 height 22
